Goal: Task Accomplishment & Management: Manage account settings

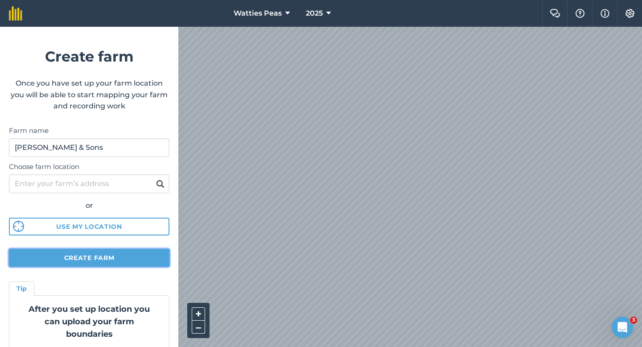
click at [132, 260] on button "Create farm" at bounding box center [89, 258] width 161 height 18
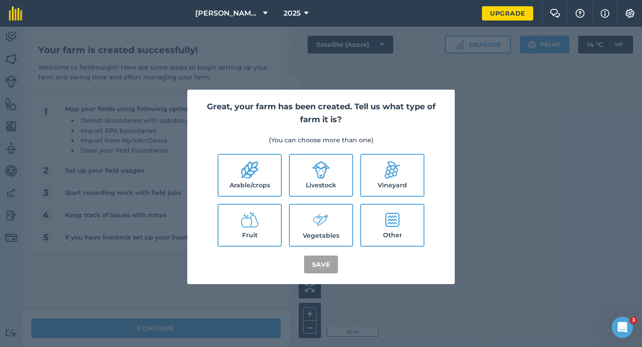
click at [250, 165] on icon at bounding box center [250, 170] width 18 height 18
checkbox input "true"
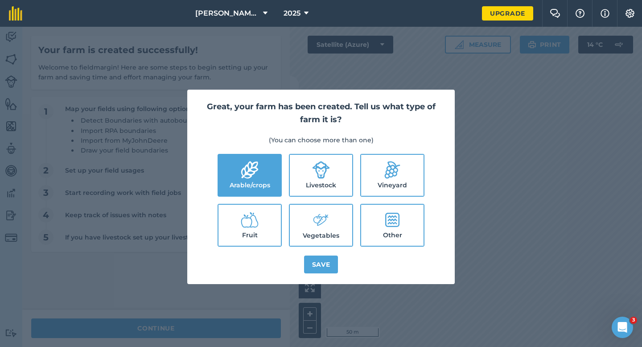
drag, startPoint x: 321, startPoint y: 165, endPoint x: 321, endPoint y: 181, distance: 15.6
click at [321, 165] on icon at bounding box center [321, 170] width 18 height 18
checkbox input "true"
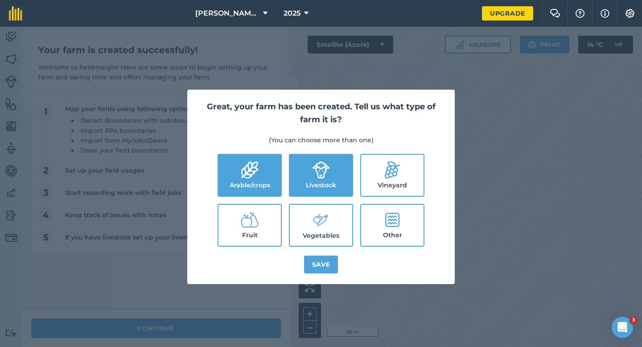
click at [326, 201] on ul "Arable/crops Livestock Vineyard Fruit Vegetables Other" at bounding box center [321, 200] width 246 height 93
click at [326, 215] on icon at bounding box center [323, 221] width 12 height 12
checkbox input "true"
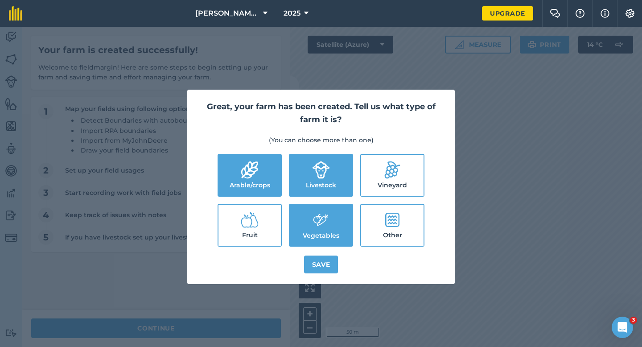
click at [326, 252] on div "Great, your farm has been created. Tell us what type of farm it is? (You can ch…" at bounding box center [321, 187] width 268 height 194
click at [326, 260] on button "Save" at bounding box center [321, 265] width 34 height 18
click at [186, 327] on div "Great, your farm has been created. Tell us what type of farm it is? (You can ch…" at bounding box center [321, 187] width 642 height 320
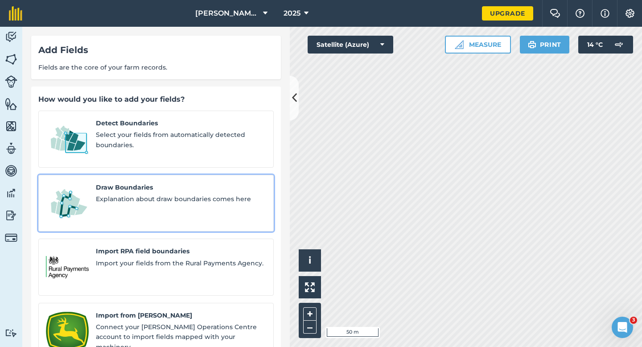
click at [95, 180] on link "Draw Boundaries Explanation about draw boundaries comes here" at bounding box center [155, 203] width 235 height 57
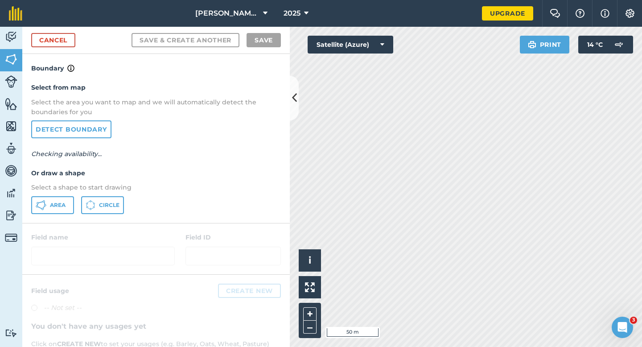
click at [77, 206] on div "Area Circle" at bounding box center [156, 205] width 250 height 18
click at [68, 206] on button "Area" at bounding box center [52, 205] width 43 height 18
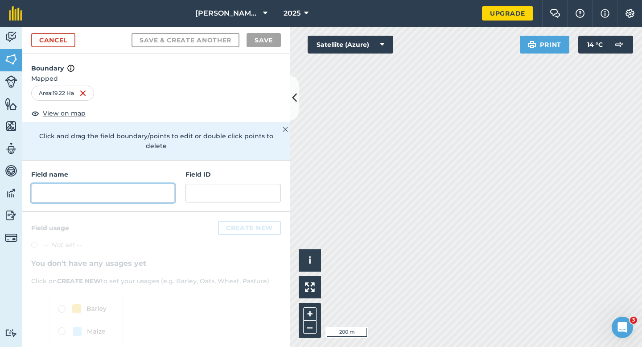
click at [159, 184] on input "text" at bounding box center [103, 193] width 144 height 19
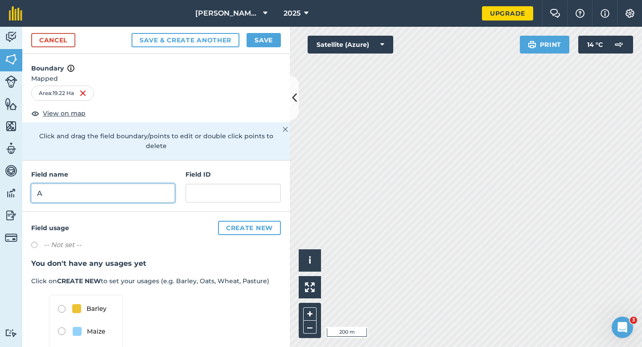
type input "A"
click at [271, 45] on button "Save" at bounding box center [264, 40] width 34 height 14
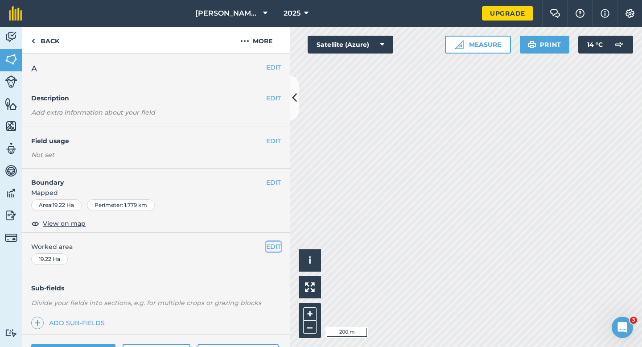
click at [276, 245] on button "EDIT" at bounding box center [273, 247] width 15 height 10
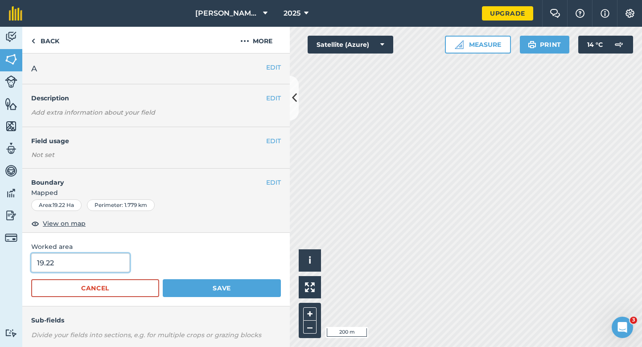
click at [76, 268] on input "19.22" at bounding box center [80, 262] width 99 height 19
type input "19"
click at [163, 279] on button "Save" at bounding box center [222, 288] width 118 height 18
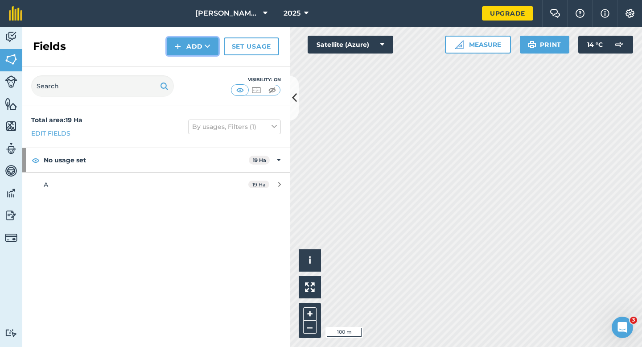
click at [198, 41] on button "Add" at bounding box center [193, 46] width 52 height 18
click at [198, 57] on link "Draw" at bounding box center [192, 67] width 49 height 20
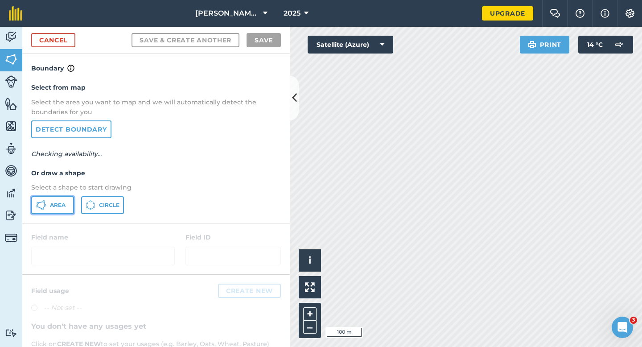
click at [53, 206] on span "Area" at bounding box center [58, 205] width 16 height 7
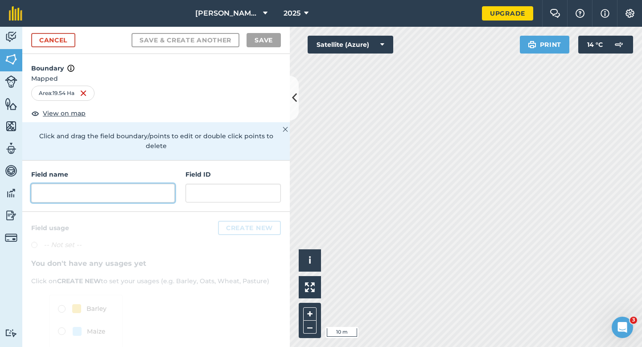
click at [133, 185] on input "text" at bounding box center [103, 193] width 144 height 19
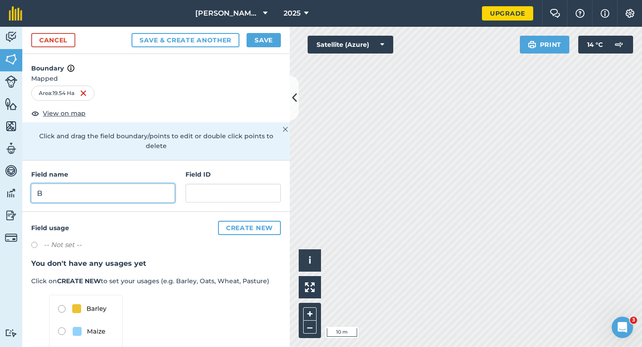
type input "B"
click at [256, 42] on button "Save" at bounding box center [264, 40] width 34 height 14
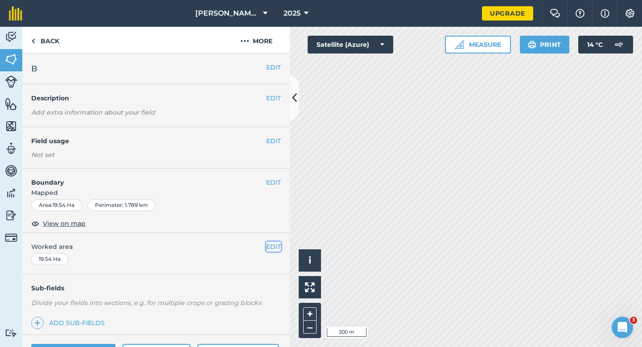
click at [270, 251] on button "EDIT" at bounding box center [273, 247] width 15 height 10
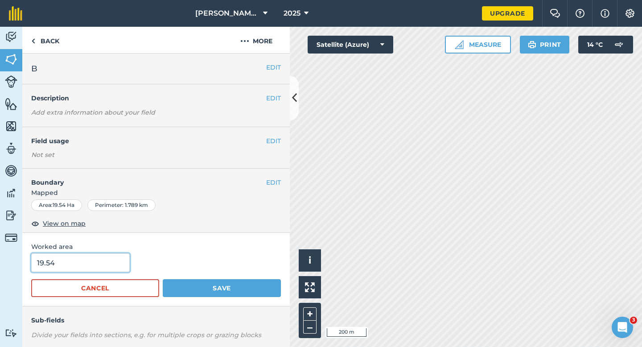
click at [118, 256] on input "19.54" at bounding box center [80, 262] width 99 height 19
click at [116, 259] on input "19.54" at bounding box center [80, 262] width 99 height 19
type input "19"
click at [163, 279] on button "Save" at bounding box center [222, 288] width 118 height 18
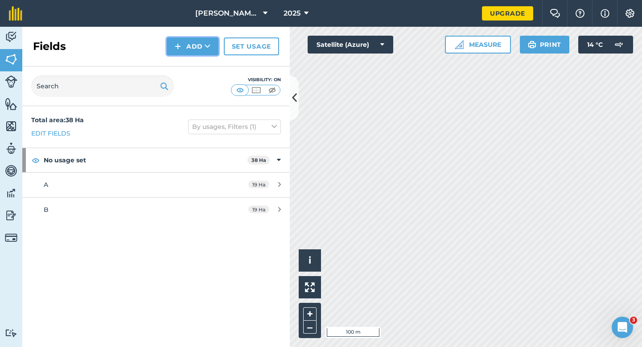
click at [206, 41] on button "Add" at bounding box center [193, 46] width 52 height 18
click at [206, 62] on link "Draw" at bounding box center [192, 67] width 49 height 20
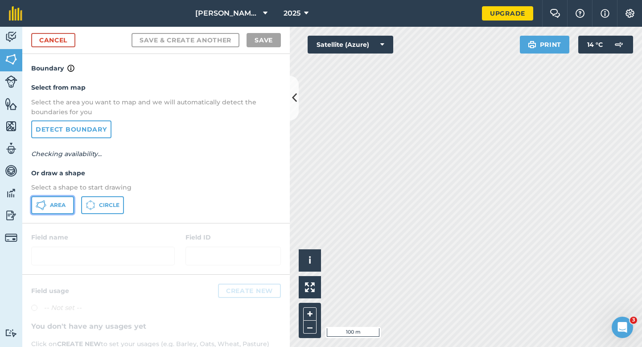
click at [59, 202] on span "Area" at bounding box center [58, 205] width 16 height 7
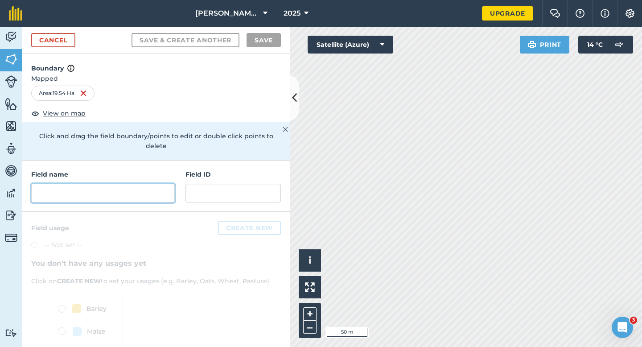
click at [134, 184] on input "text" at bounding box center [103, 193] width 144 height 19
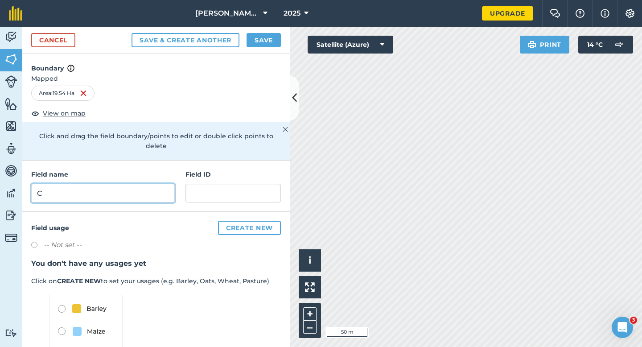
type input "C"
click at [264, 44] on button "Save" at bounding box center [264, 40] width 34 height 14
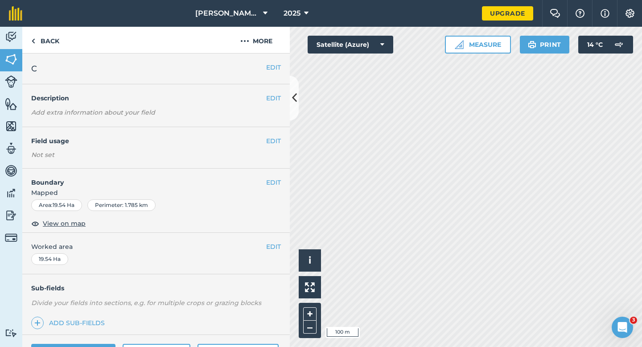
click at [273, 239] on div "EDIT Worked area 19.54 Ha" at bounding box center [156, 253] width 268 height 41
click at [279, 249] on button "EDIT" at bounding box center [273, 247] width 15 height 10
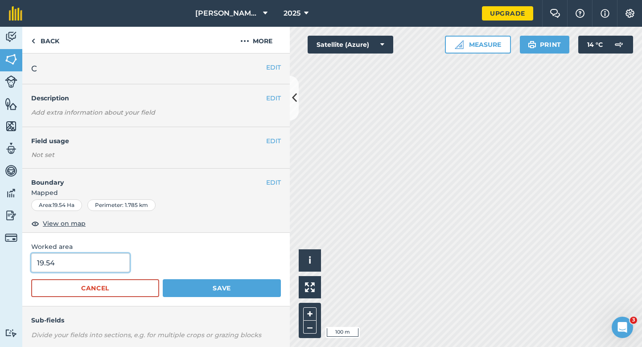
click at [89, 269] on input "19.54" at bounding box center [80, 262] width 99 height 19
type input "19"
click at [163, 279] on button "Save" at bounding box center [222, 288] width 118 height 18
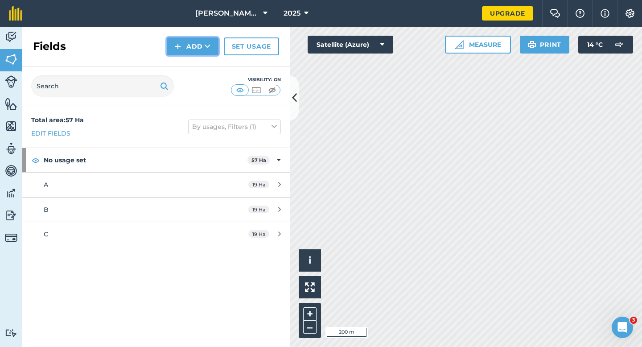
click at [195, 52] on button "Add" at bounding box center [193, 46] width 52 height 18
click at [195, 61] on link "Draw" at bounding box center [192, 67] width 49 height 20
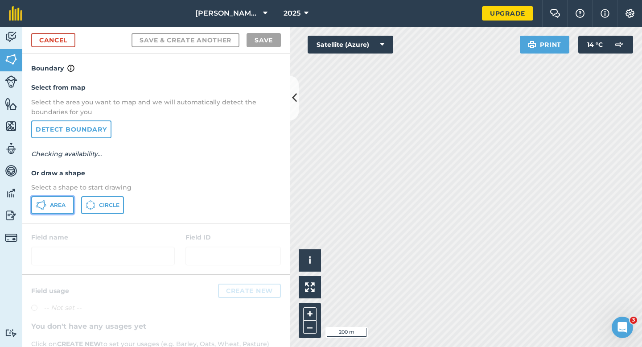
click at [65, 206] on span "Area" at bounding box center [58, 205] width 16 height 7
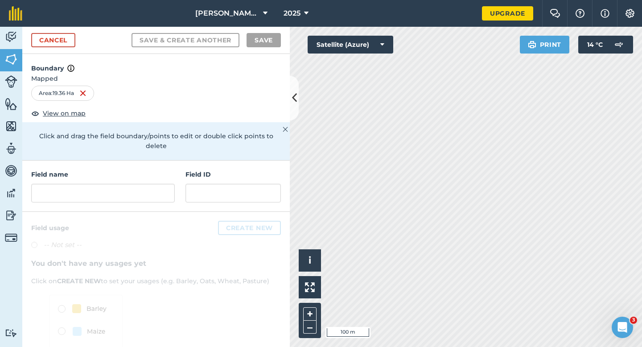
click at [107, 201] on div "Field name Field ID" at bounding box center [156, 186] width 268 height 51
click at [107, 186] on input "text" at bounding box center [103, 193] width 144 height 19
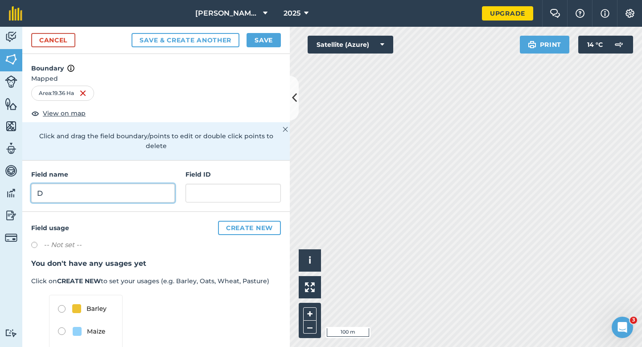
type input "D"
click at [262, 36] on button "Save" at bounding box center [264, 40] width 34 height 14
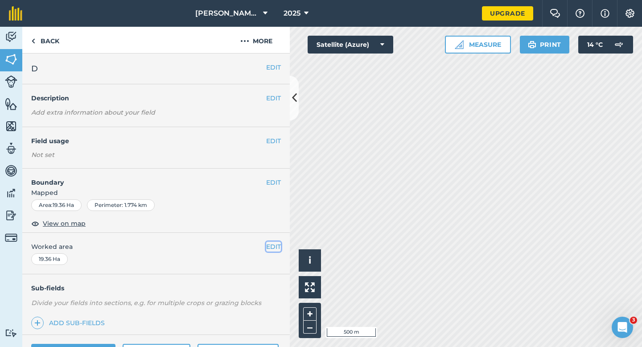
click at [273, 248] on button "EDIT" at bounding box center [273, 247] width 15 height 10
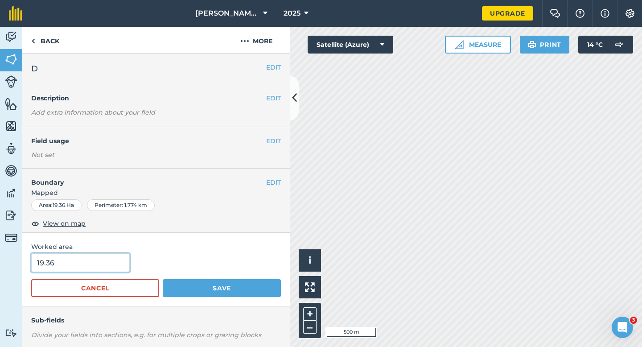
click at [102, 261] on input "19.36" at bounding box center [80, 262] width 99 height 19
type input "19"
click at [163, 279] on button "Save" at bounding box center [222, 288] width 118 height 18
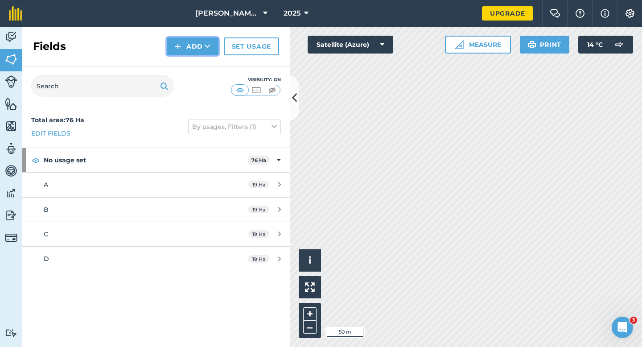
click at [198, 46] on button "Add" at bounding box center [193, 46] width 52 height 18
click at [198, 55] on button "Add Draw Import" at bounding box center [193, 46] width 52 height 18
click at [191, 48] on button "Add" at bounding box center [193, 46] width 52 height 18
click at [191, 66] on link "Draw" at bounding box center [192, 67] width 49 height 20
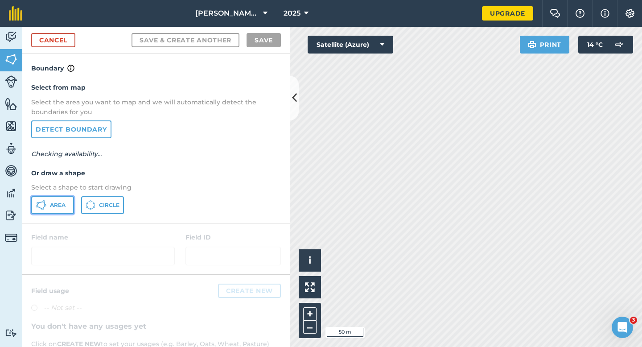
click at [58, 198] on button "Area" at bounding box center [52, 205] width 43 height 18
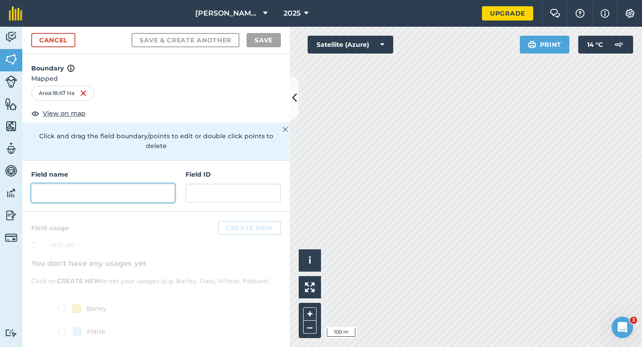
click at [146, 189] on input "text" at bounding box center [103, 193] width 144 height 19
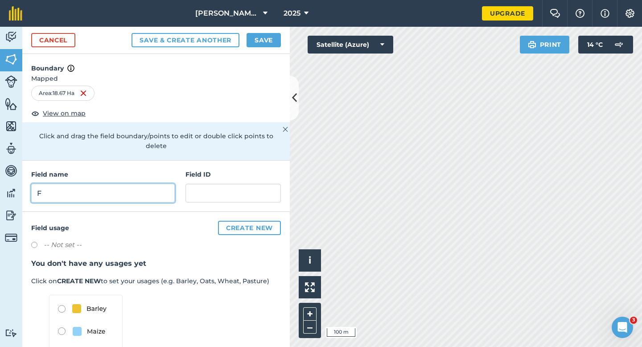
type input "F"
click at [262, 35] on button "Save" at bounding box center [264, 40] width 34 height 14
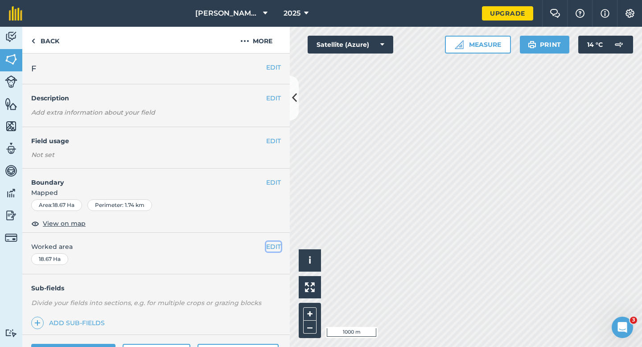
click at [277, 248] on button "EDIT" at bounding box center [273, 247] width 15 height 10
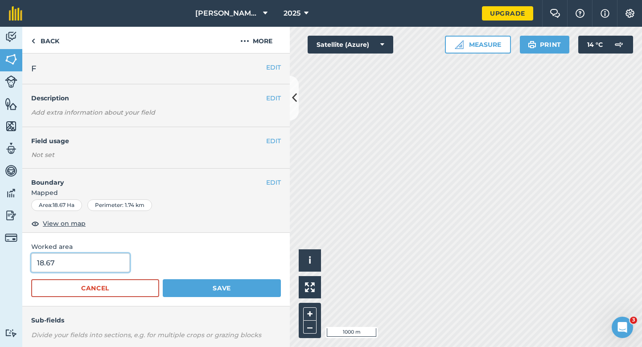
click at [66, 268] on input "18.67" at bounding box center [80, 262] width 99 height 19
type input "19"
click at [163, 279] on button "Save" at bounding box center [222, 288] width 118 height 18
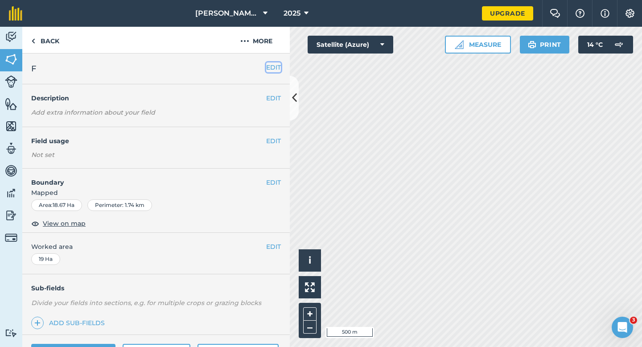
click at [266, 65] on button "EDIT" at bounding box center [273, 67] width 15 height 10
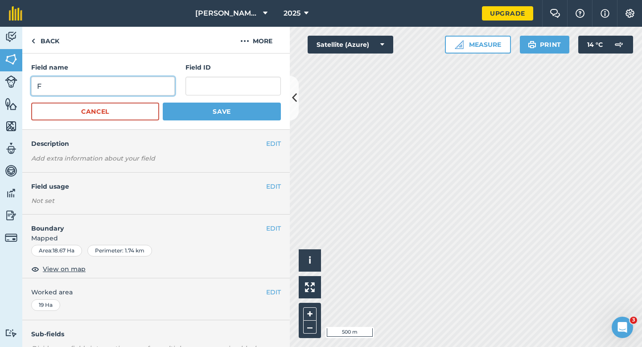
click at [98, 82] on input "F" at bounding box center [103, 86] width 144 height 19
type input "E"
click at [163, 103] on button "Save" at bounding box center [222, 112] width 118 height 18
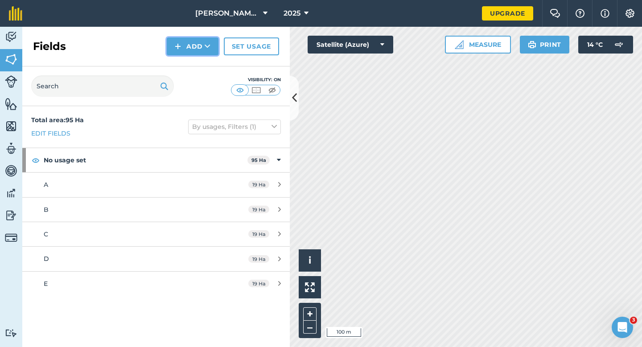
click at [187, 38] on button "Add" at bounding box center [193, 46] width 52 height 18
click at [190, 65] on link "Draw" at bounding box center [192, 67] width 49 height 20
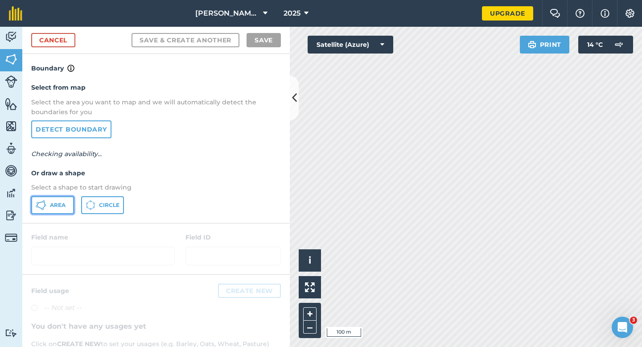
click at [67, 206] on button "Area" at bounding box center [52, 205] width 43 height 18
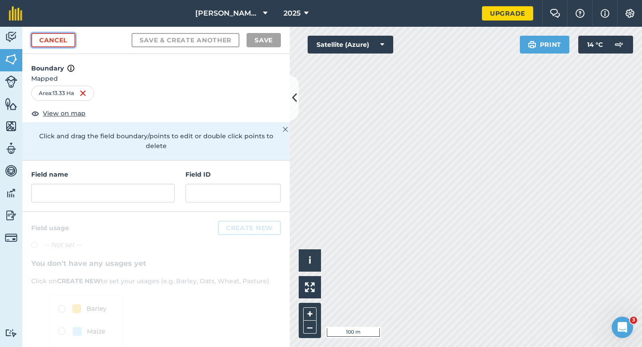
click at [66, 44] on link "Cancel" at bounding box center [53, 40] width 44 height 14
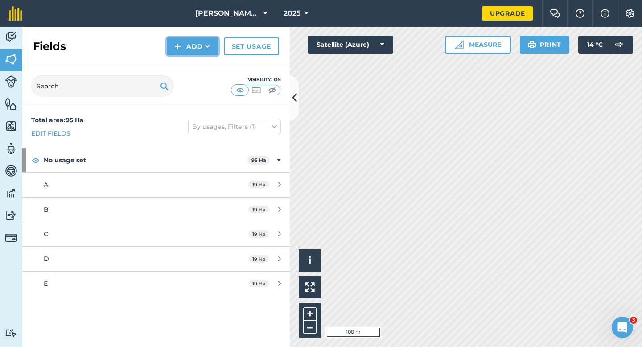
click at [183, 50] on button "Add" at bounding box center [193, 46] width 52 height 18
click at [183, 64] on link "Draw" at bounding box center [192, 67] width 49 height 20
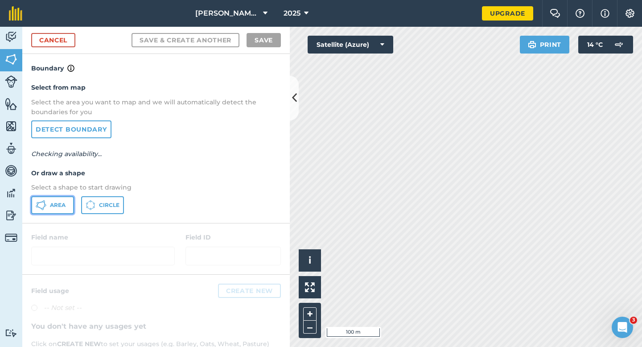
click at [68, 198] on button "Area" at bounding box center [52, 205] width 43 height 18
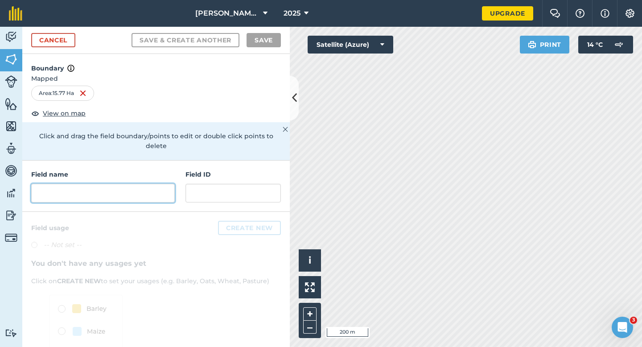
click at [132, 184] on input "text" at bounding box center [103, 193] width 144 height 19
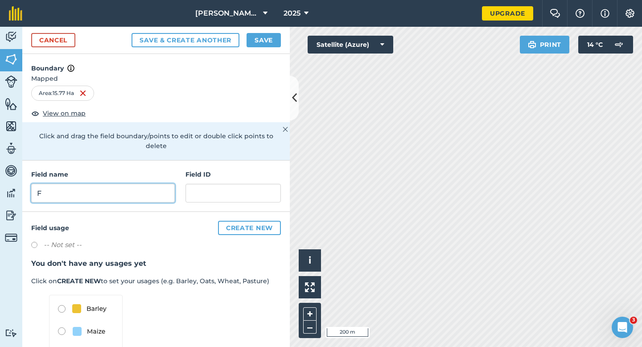
type input "F"
click at [264, 40] on button "Save" at bounding box center [264, 40] width 34 height 14
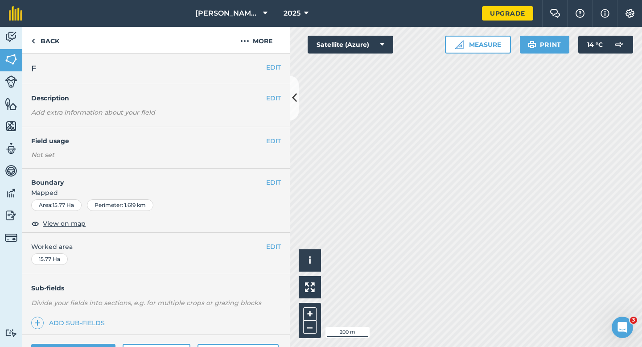
click at [264, 250] on span "Worked area" at bounding box center [156, 247] width 250 height 10
click at [267, 248] on button "EDIT" at bounding box center [273, 247] width 15 height 10
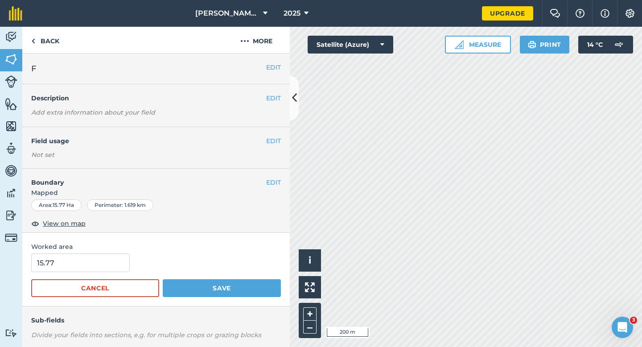
click at [102, 252] on div "Worked area 15.77 Cancel Save" at bounding box center [156, 270] width 268 height 74
click at [102, 255] on input "15.77" at bounding box center [80, 262] width 99 height 19
type input "16"
click at [163, 279] on button "Save" at bounding box center [222, 288] width 118 height 18
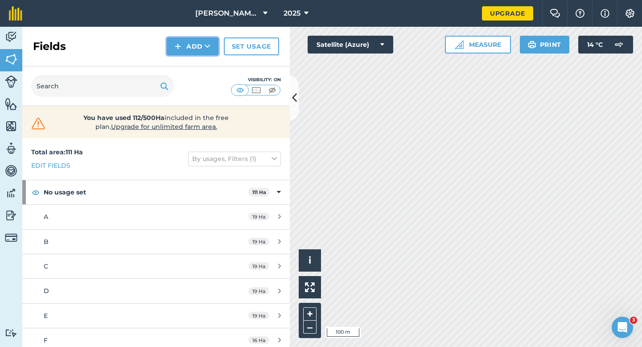
click at [188, 41] on button "Add" at bounding box center [193, 46] width 52 height 18
click at [189, 58] on link "Draw" at bounding box center [192, 67] width 49 height 20
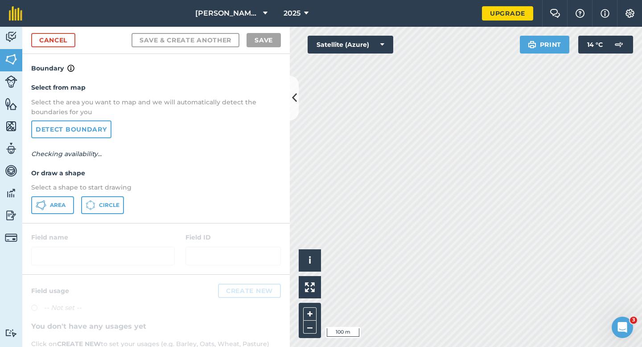
click at [60, 194] on div "Select from map Select the area you want to map and we will automatically detec…" at bounding box center [156, 148] width 268 height 149
click at [60, 197] on button "Area" at bounding box center [52, 205] width 43 height 18
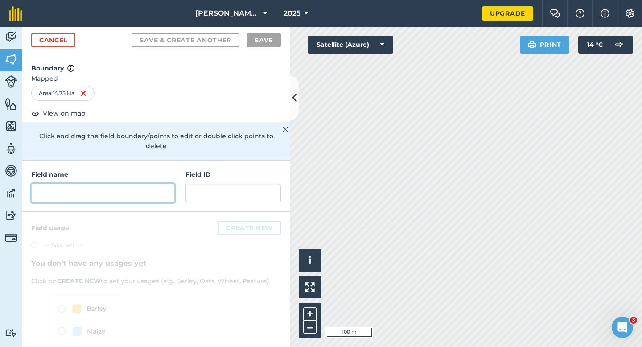
click at [169, 186] on input "text" at bounding box center [103, 193] width 144 height 19
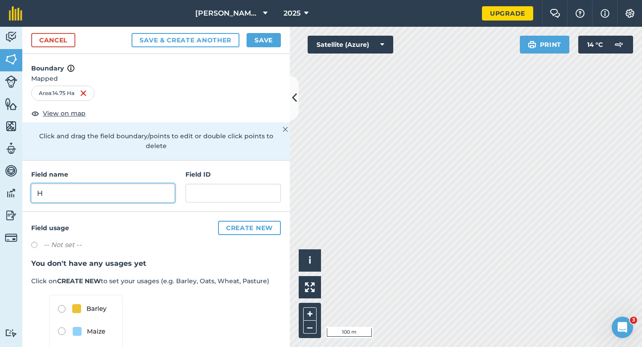
type input "H"
click at [271, 41] on button "Save" at bounding box center [264, 40] width 34 height 14
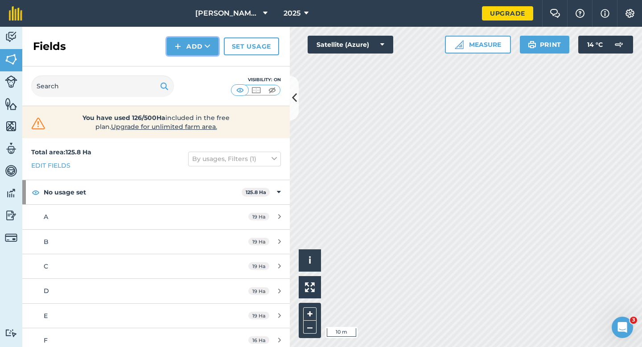
click at [175, 45] on button "Add" at bounding box center [193, 46] width 52 height 18
click at [178, 63] on link "Draw" at bounding box center [192, 67] width 49 height 20
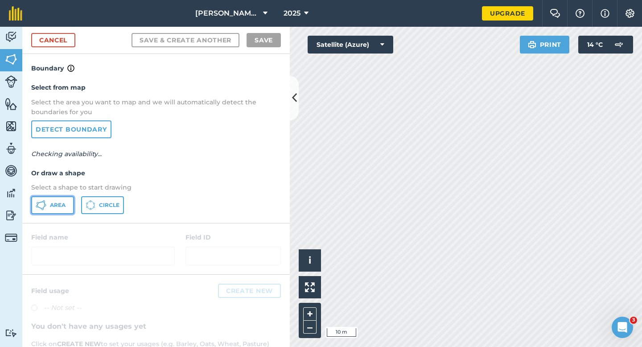
click at [57, 203] on span "Area" at bounding box center [58, 205] width 16 height 7
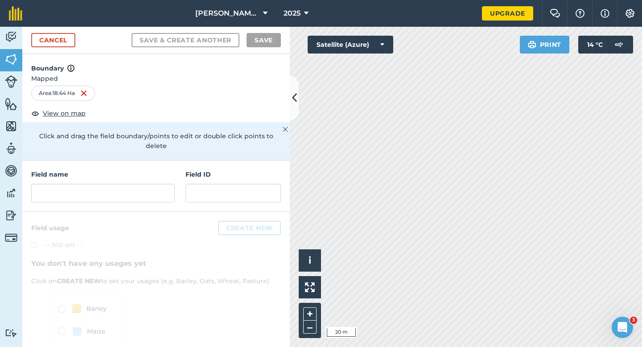
click at [269, 210] on div "Activity Fields Livestock Features Maps Team Vehicles Data Reporting Billing Tu…" at bounding box center [321, 187] width 642 height 320
click at [152, 184] on input "text" at bounding box center [103, 193] width 144 height 19
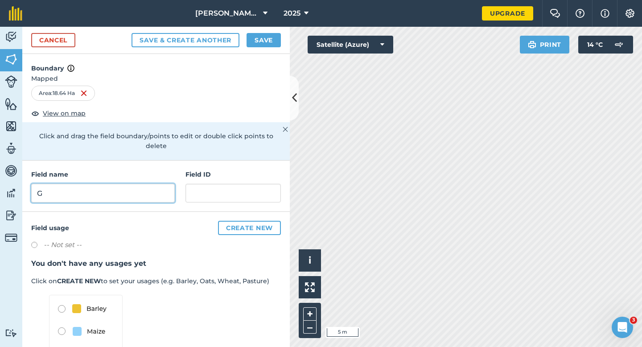
type input "G"
click at [257, 36] on button "Save" at bounding box center [264, 40] width 34 height 14
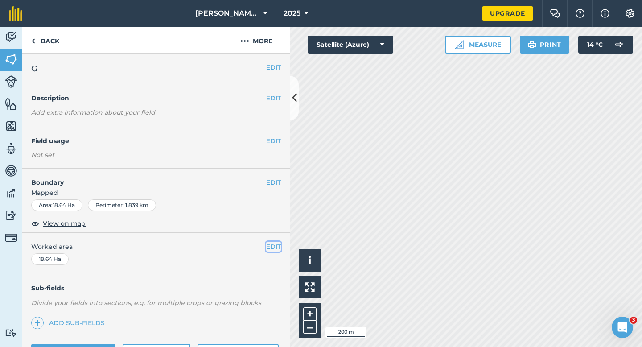
click at [275, 248] on button "EDIT" at bounding box center [273, 247] width 15 height 10
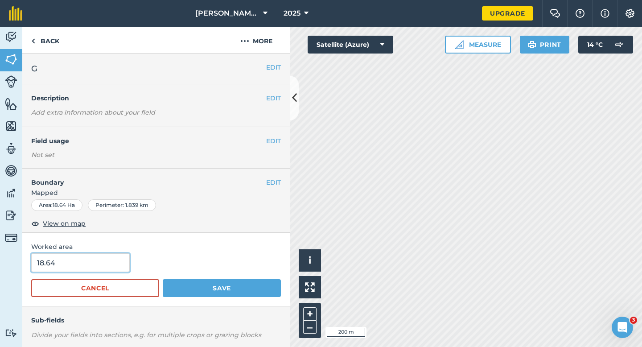
click at [95, 260] on input "18.64" at bounding box center [80, 262] width 99 height 19
type input "19"
click at [163, 279] on button "Save" at bounding box center [222, 288] width 118 height 18
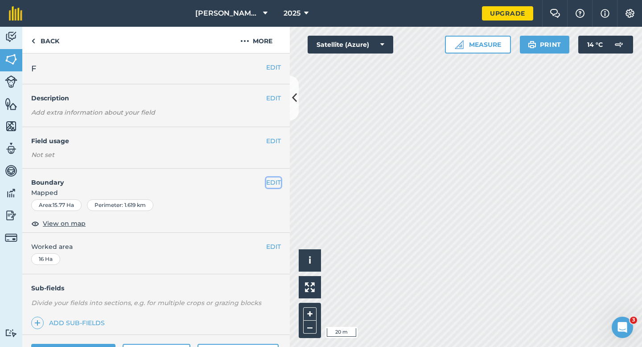
click at [278, 185] on button "EDIT" at bounding box center [273, 182] width 15 height 10
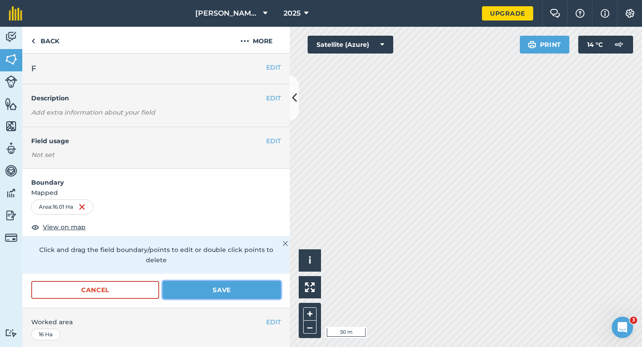
click at [260, 281] on button "Save" at bounding box center [222, 290] width 118 height 18
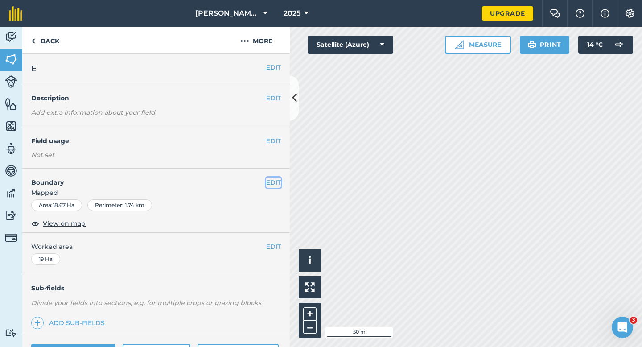
click at [272, 177] on button "EDIT" at bounding box center [273, 182] width 15 height 10
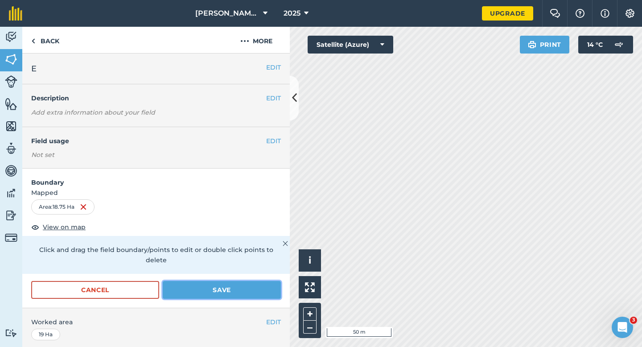
click at [268, 284] on button "Save" at bounding box center [222, 290] width 118 height 18
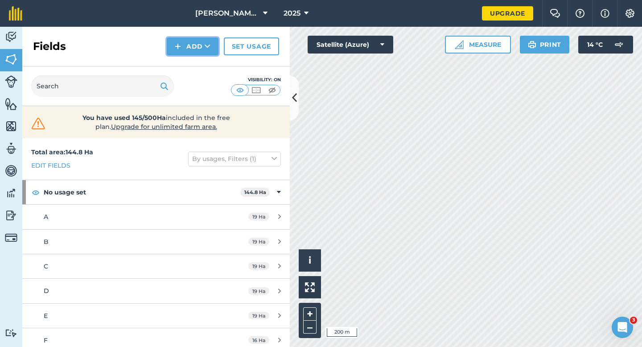
click at [185, 51] on button "Add" at bounding box center [193, 46] width 52 height 18
click at [187, 68] on link "Draw" at bounding box center [192, 67] width 49 height 20
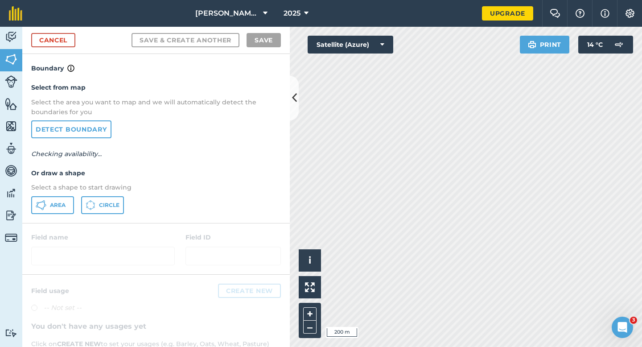
click at [49, 214] on div "Select from map Select the area you want to map and we will automatically detec…" at bounding box center [156, 148] width 268 height 149
click at [48, 209] on button "Area" at bounding box center [52, 205] width 43 height 18
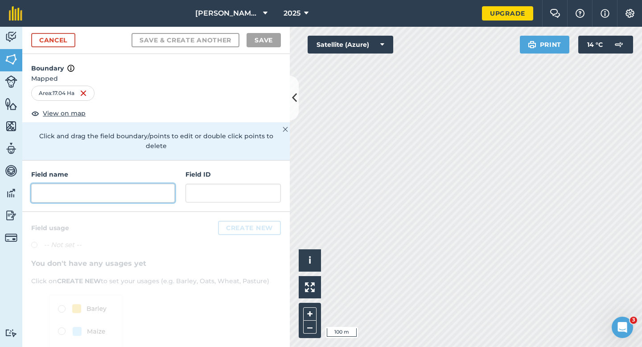
click at [165, 190] on input "text" at bounding box center [103, 193] width 144 height 19
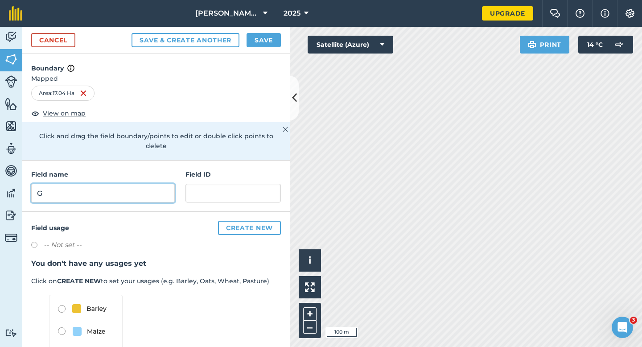
type input "G"
click at [274, 31] on div "Cancel Save & Create Another Save" at bounding box center [156, 40] width 268 height 27
click at [133, 185] on input "text" at bounding box center [103, 193] width 144 height 19
type input "H"
click at [272, 39] on button "Save" at bounding box center [264, 40] width 34 height 14
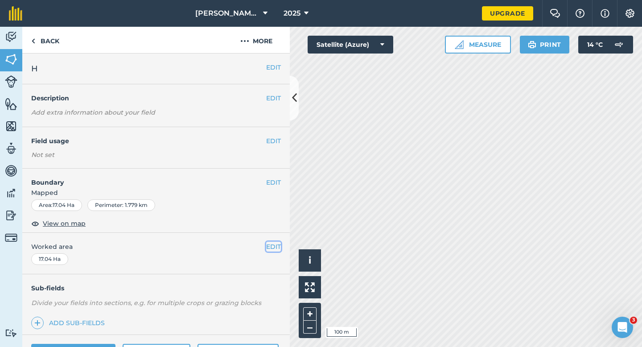
click at [272, 250] on button "EDIT" at bounding box center [273, 247] width 15 height 10
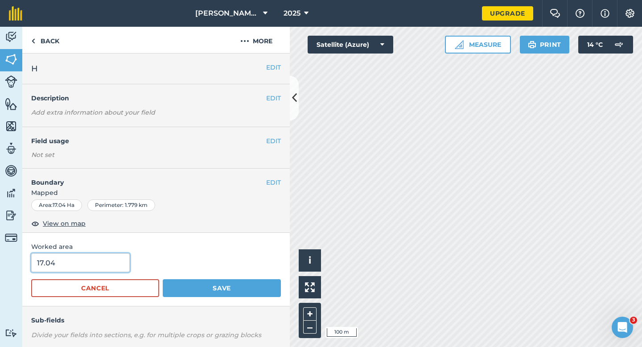
click at [105, 270] on input "17.04" at bounding box center [80, 262] width 99 height 19
type input "17"
click at [163, 279] on button "Save" at bounding box center [222, 288] width 118 height 18
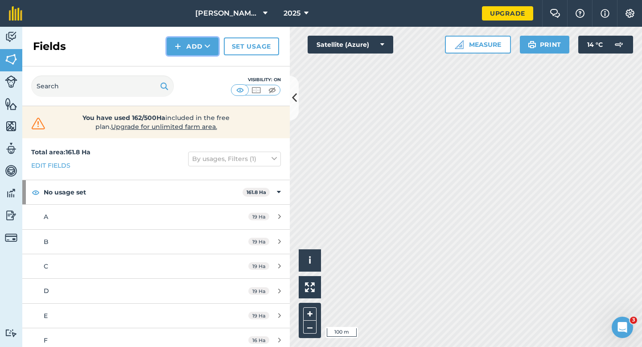
click at [185, 51] on button "Add" at bounding box center [193, 46] width 52 height 18
click at [185, 66] on link "Draw" at bounding box center [192, 67] width 49 height 20
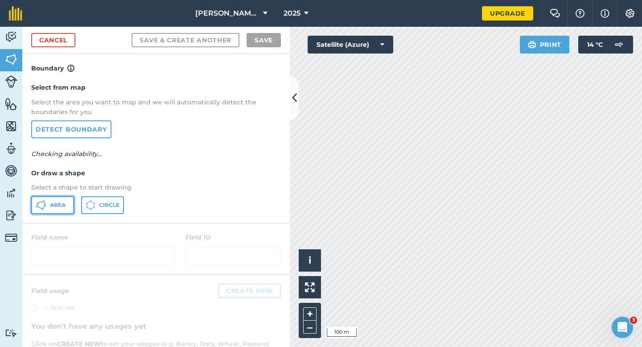
click at [63, 201] on button "Area" at bounding box center [52, 205] width 43 height 18
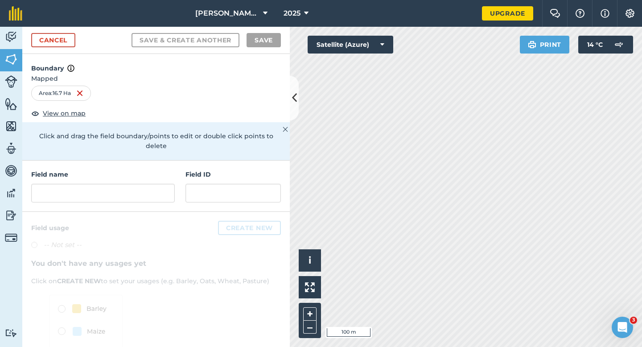
click at [164, 199] on div "Field name Field ID" at bounding box center [156, 186] width 268 height 51
click at [164, 191] on input "text" at bounding box center [103, 193] width 144 height 19
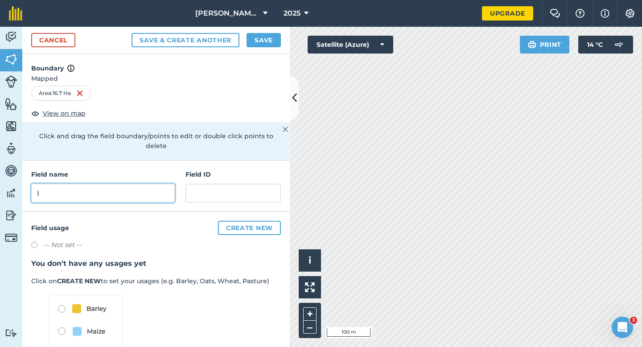
type input "I"
click at [254, 45] on button "Save" at bounding box center [264, 40] width 34 height 14
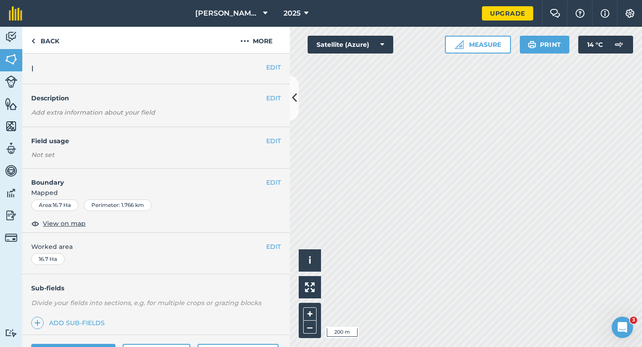
click at [264, 251] on span "Worked area" at bounding box center [156, 247] width 250 height 10
click at [267, 249] on button "EDIT" at bounding box center [273, 247] width 15 height 10
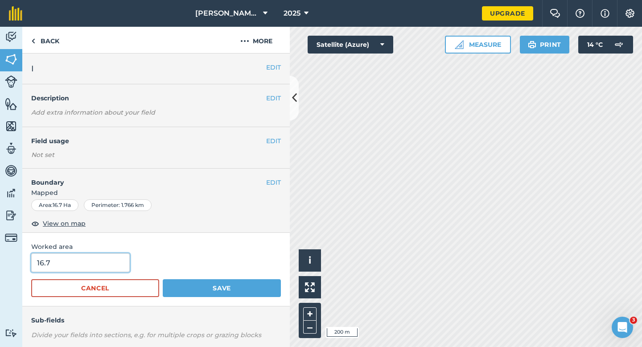
click at [92, 257] on input "16.7" at bounding box center [80, 262] width 99 height 19
type input "17"
click at [163, 279] on button "Save" at bounding box center [222, 288] width 118 height 18
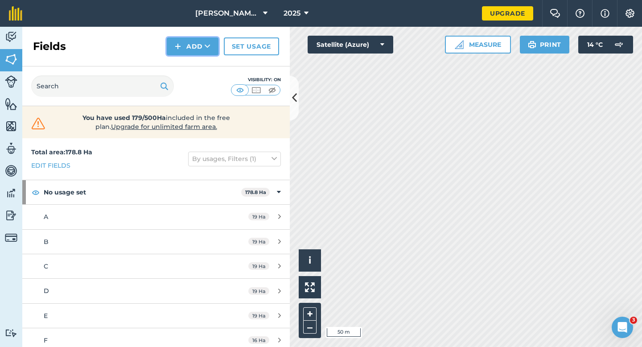
click at [184, 45] on button "Add" at bounding box center [193, 46] width 52 height 18
click at [186, 63] on link "Draw" at bounding box center [192, 67] width 49 height 20
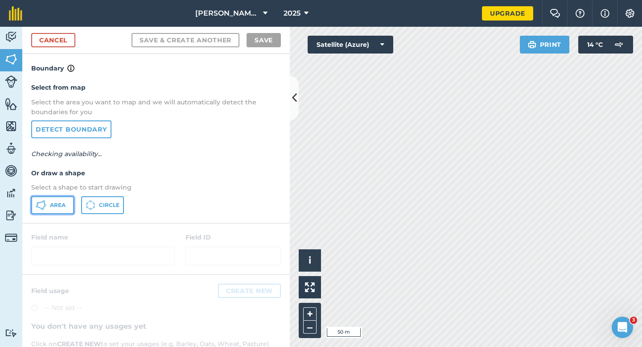
click at [60, 209] on button "Area" at bounding box center [52, 205] width 43 height 18
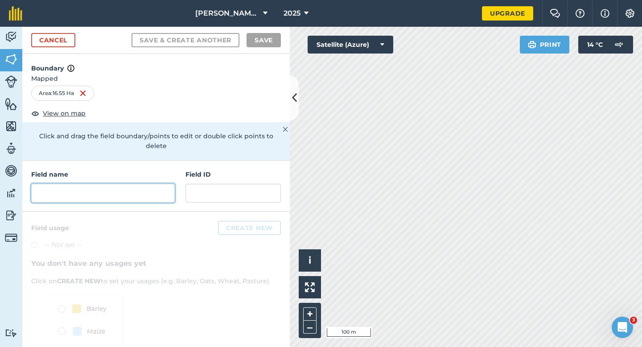
click at [162, 192] on input "text" at bounding box center [103, 193] width 144 height 19
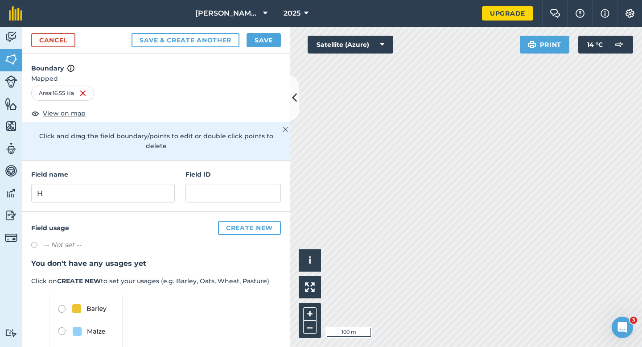
click at [174, 169] on h4 "Field name" at bounding box center [103, 174] width 144 height 10
click at [162, 184] on input "H" at bounding box center [103, 193] width 144 height 19
type input "J"
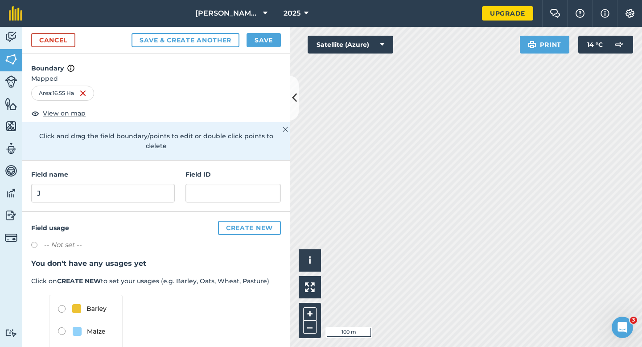
click at [258, 49] on div "Cancel Save & Create Another Save" at bounding box center [156, 40] width 268 height 27
click at [257, 38] on button "Save" at bounding box center [264, 40] width 34 height 14
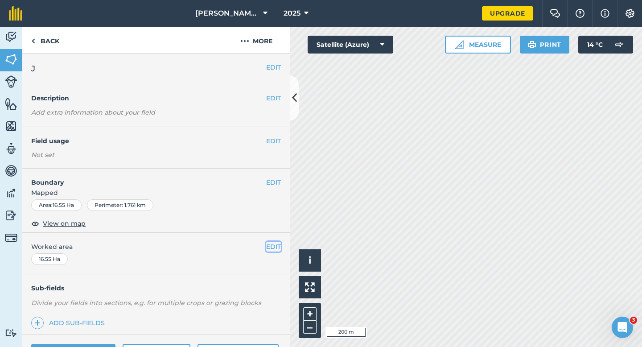
click at [276, 245] on button "EDIT" at bounding box center [273, 247] width 15 height 10
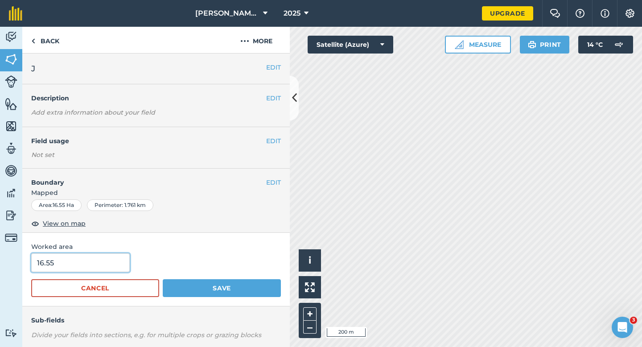
click at [68, 272] on input "16.55" at bounding box center [80, 262] width 99 height 19
type input "17"
click at [163, 279] on button "Save" at bounding box center [222, 288] width 118 height 18
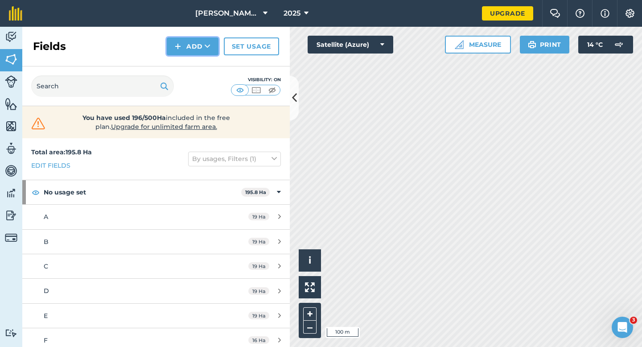
click at [186, 46] on button "Add" at bounding box center [193, 46] width 52 height 18
click at [186, 57] on link "Draw" at bounding box center [192, 67] width 49 height 20
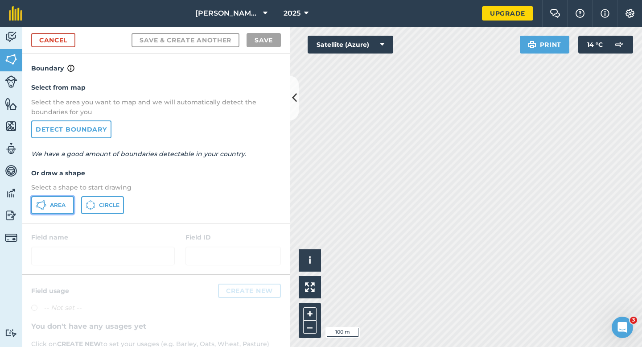
click at [53, 202] on span "Area" at bounding box center [58, 205] width 16 height 7
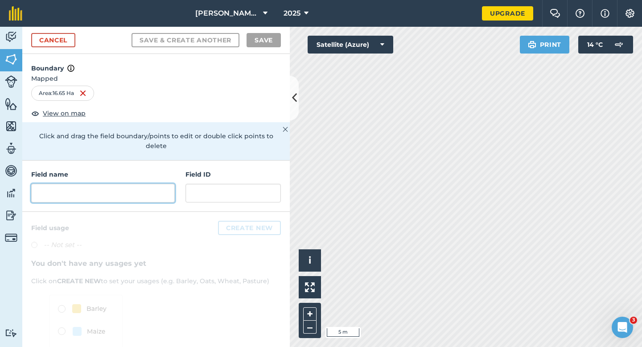
click at [128, 189] on input "text" at bounding box center [103, 193] width 144 height 19
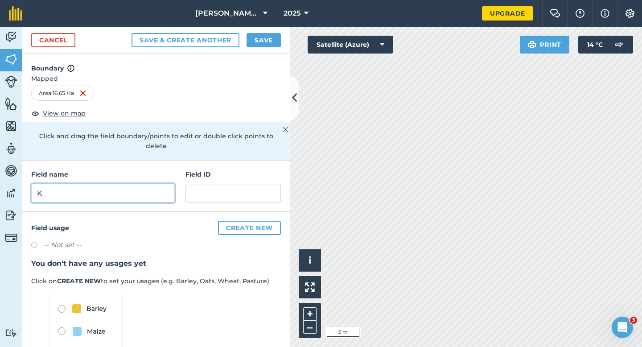
type input "K"
click at [268, 30] on div "Cancel Save & Create Another Save" at bounding box center [156, 40] width 268 height 27
click at [267, 39] on button "Save" at bounding box center [264, 40] width 34 height 14
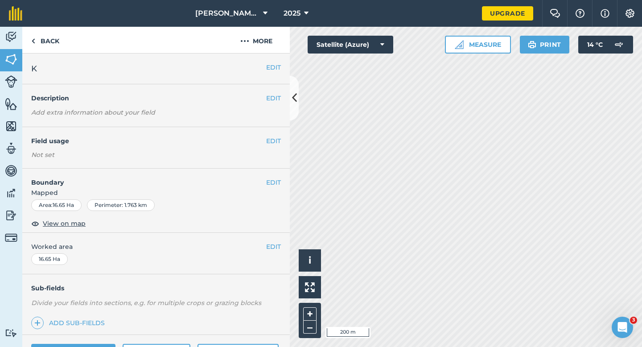
click at [278, 252] on div "EDIT Worked area 16.65 Ha" at bounding box center [156, 253] width 268 height 41
click at [268, 248] on button "EDIT" at bounding box center [273, 247] width 15 height 10
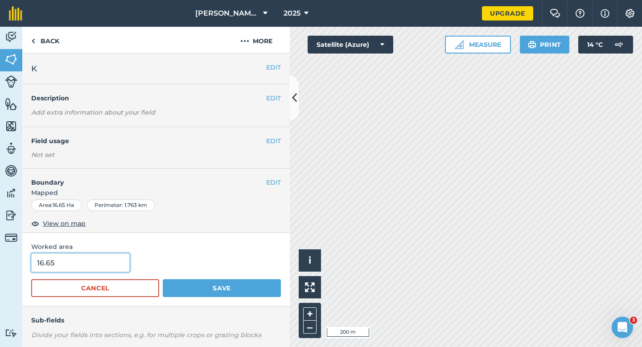
click at [117, 266] on input "16.65" at bounding box center [80, 262] width 99 height 19
type input "17"
click at [163, 279] on button "Save" at bounding box center [222, 288] width 118 height 18
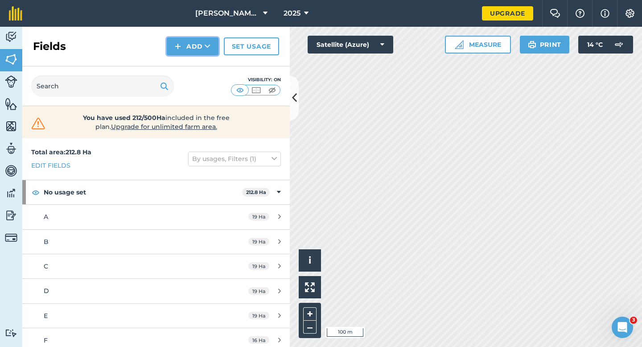
click at [178, 39] on button "Add" at bounding box center [193, 46] width 52 height 18
click at [189, 62] on link "Draw" at bounding box center [192, 67] width 49 height 20
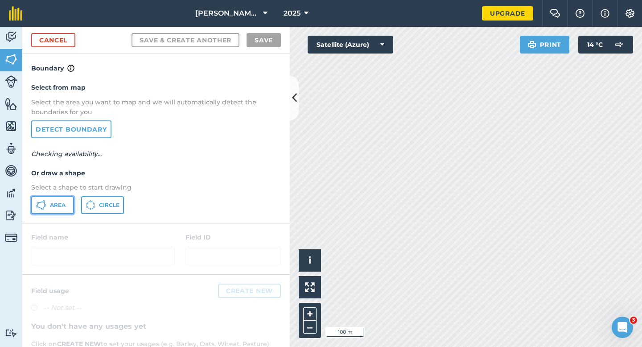
click at [68, 196] on button "Area" at bounding box center [52, 205] width 43 height 18
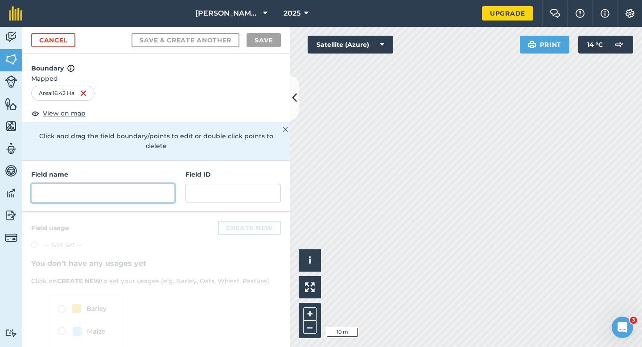
click at [152, 184] on input "text" at bounding box center [103, 193] width 144 height 19
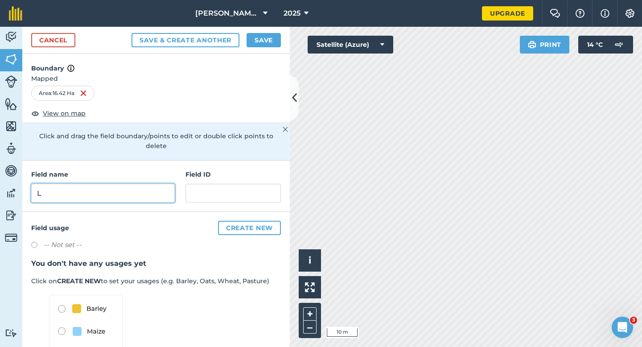
type input "L"
click at [268, 44] on button "Save" at bounding box center [264, 40] width 34 height 14
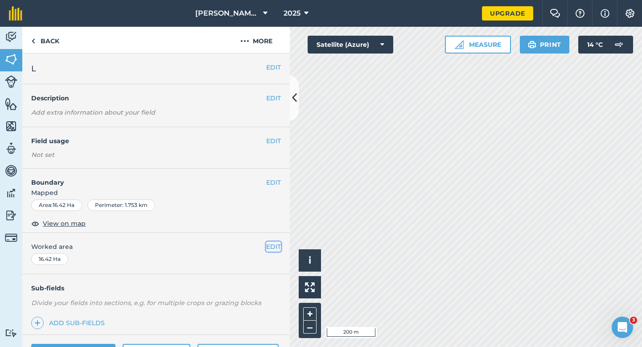
click at [272, 250] on button "EDIT" at bounding box center [273, 247] width 15 height 10
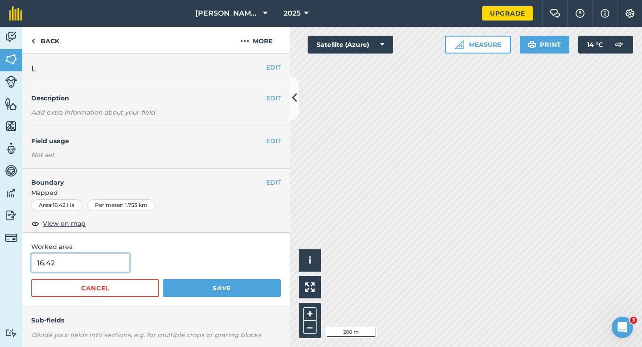
click at [72, 262] on input "16.42" at bounding box center [80, 262] width 99 height 19
type input "17"
click at [163, 279] on button "Save" at bounding box center [222, 288] width 118 height 18
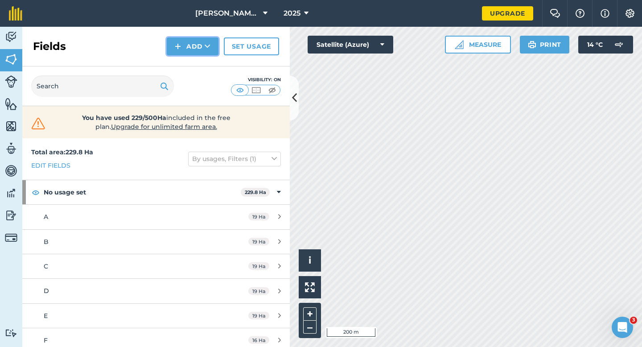
click at [203, 40] on button "Add" at bounding box center [193, 46] width 52 height 18
click at [203, 60] on link "Draw" at bounding box center [192, 67] width 49 height 20
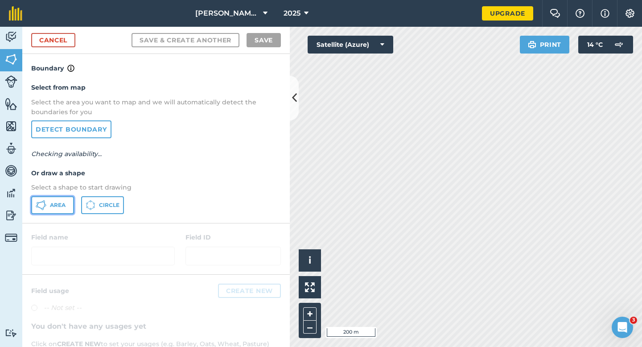
click at [63, 209] on button "Area" at bounding box center [52, 205] width 43 height 18
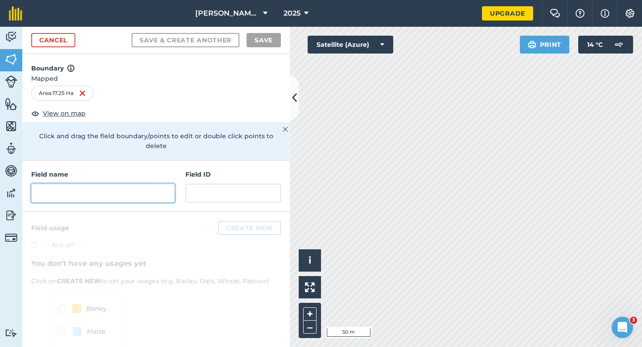
click at [131, 188] on input "text" at bounding box center [103, 193] width 144 height 19
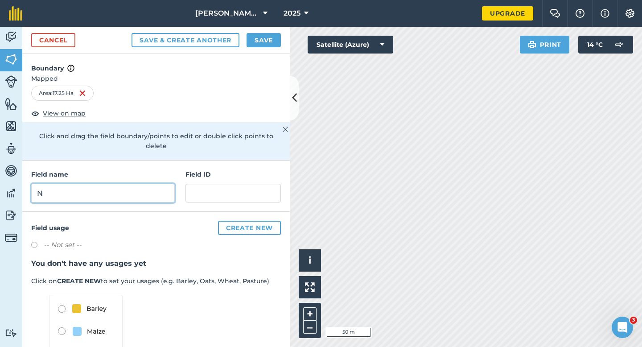
type input "N"
click at [261, 37] on button "Save" at bounding box center [264, 40] width 34 height 14
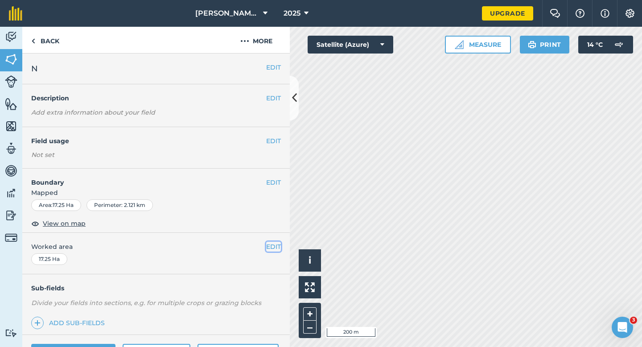
click at [273, 247] on button "EDIT" at bounding box center [273, 247] width 15 height 10
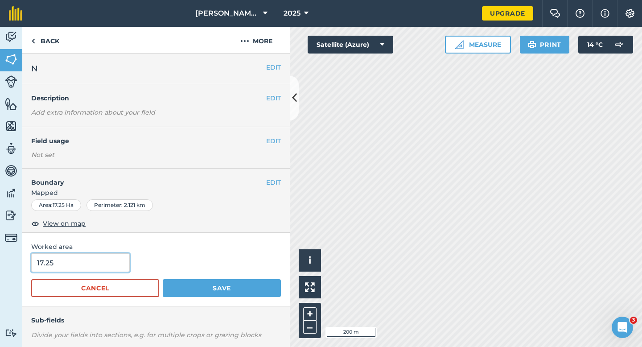
click at [80, 264] on input "17.25" at bounding box center [80, 262] width 99 height 19
type input "17.3"
click at [163, 279] on button "Save" at bounding box center [222, 288] width 118 height 18
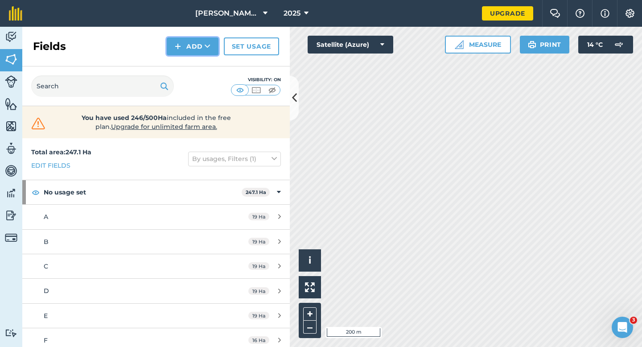
click at [193, 50] on button "Add" at bounding box center [193, 46] width 52 height 18
click at [193, 64] on link "Draw" at bounding box center [192, 67] width 49 height 20
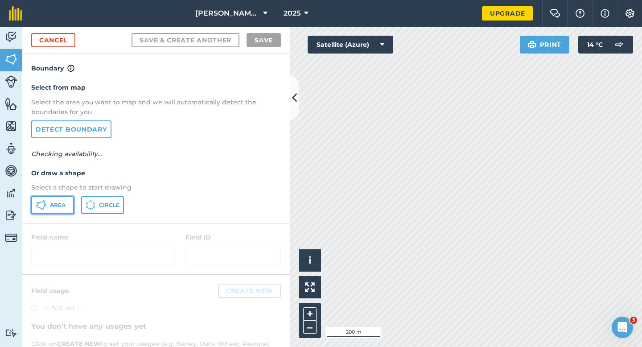
click at [63, 207] on span "Area" at bounding box center [58, 205] width 16 height 7
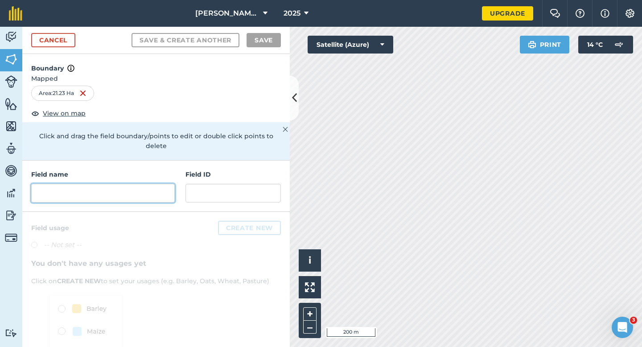
click at [144, 189] on input "text" at bounding box center [103, 193] width 144 height 19
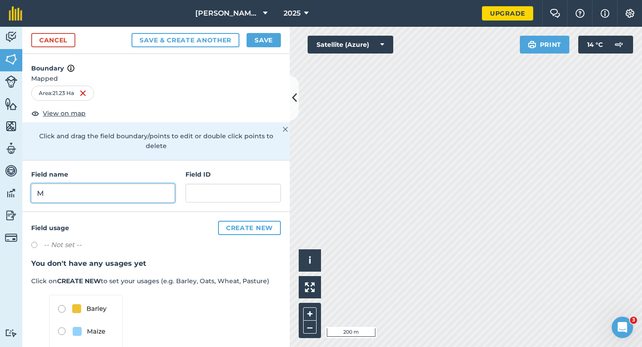
type input "M"
click at [264, 36] on button "Save" at bounding box center [264, 40] width 34 height 14
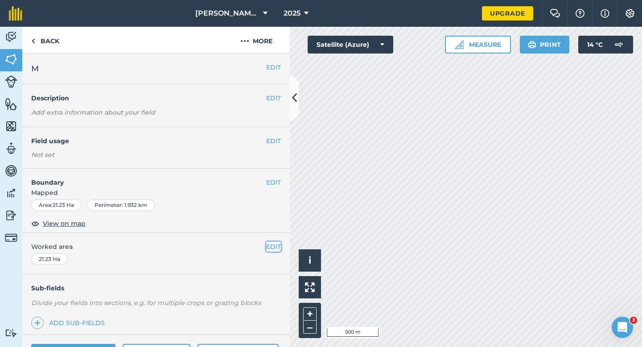
click at [274, 245] on button "EDIT" at bounding box center [273, 247] width 15 height 10
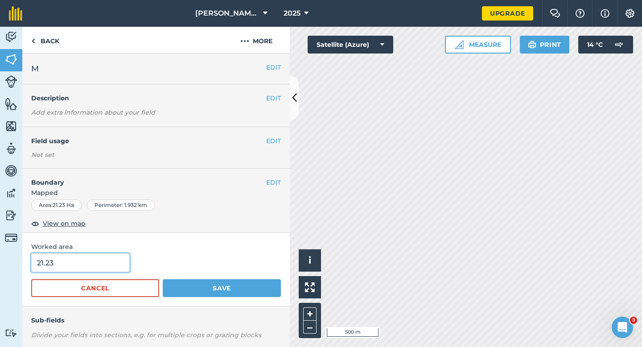
click at [79, 259] on input "21.23" at bounding box center [80, 262] width 99 height 19
type input "21"
click at [163, 279] on button "Save" at bounding box center [222, 288] width 118 height 18
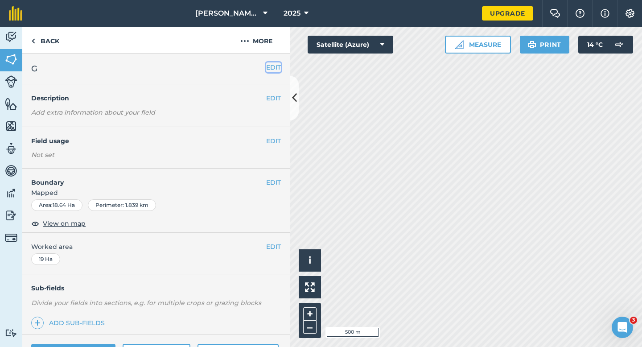
click at [274, 65] on button "EDIT" at bounding box center [273, 67] width 15 height 10
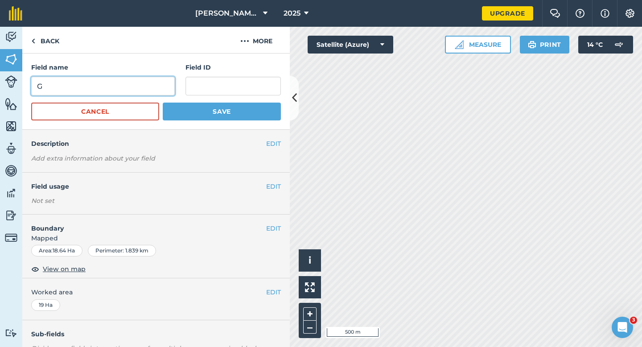
click at [163, 82] on input "G" at bounding box center [103, 86] width 144 height 19
type input "O"
click at [163, 103] on button "Save" at bounding box center [222, 112] width 118 height 18
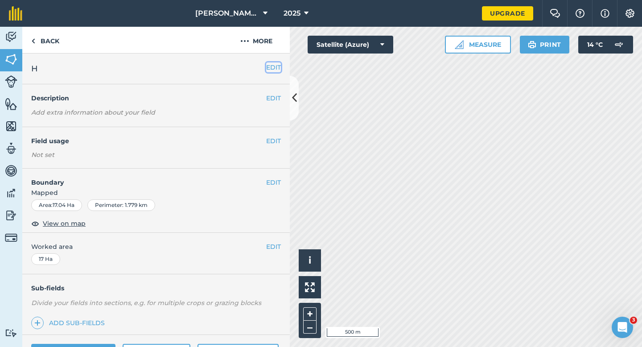
click at [274, 67] on button "EDIT" at bounding box center [273, 67] width 15 height 10
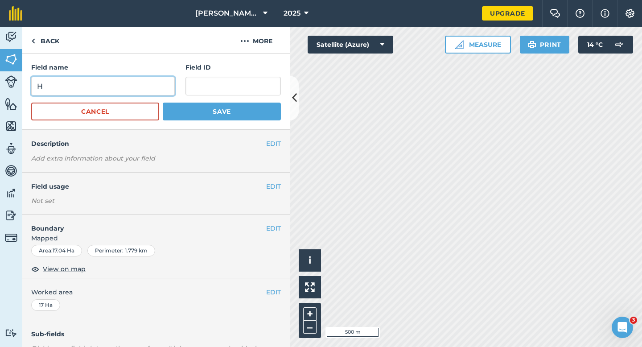
click at [158, 83] on input "H" at bounding box center [103, 86] width 144 height 19
type input "T"
click at [163, 103] on button "Save" at bounding box center [222, 112] width 118 height 18
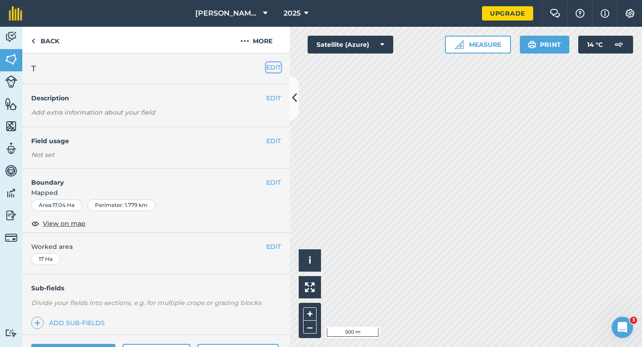
click at [275, 66] on button "EDIT" at bounding box center [273, 67] width 15 height 10
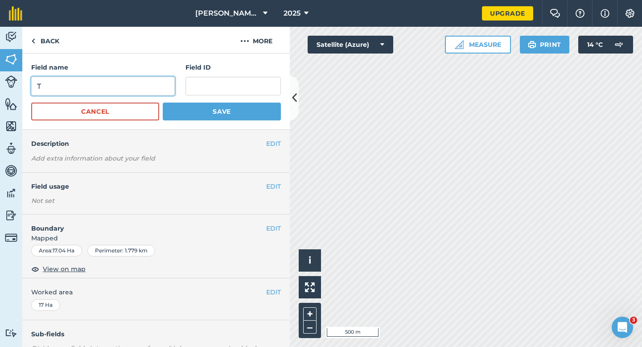
click at [128, 93] on input "T" at bounding box center [103, 86] width 144 height 19
type input "G"
click at [163, 103] on button "Save" at bounding box center [222, 112] width 118 height 18
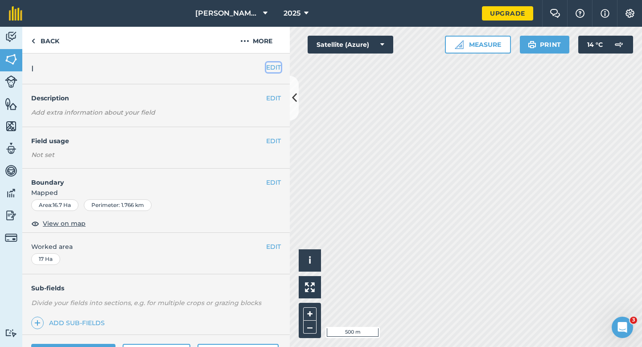
click at [268, 67] on button "EDIT" at bounding box center [273, 67] width 15 height 10
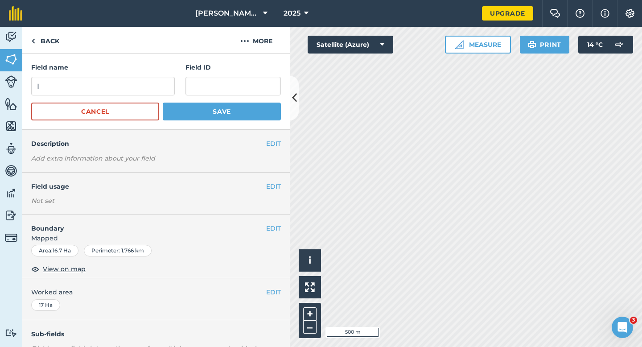
click at [147, 82] on input "I" at bounding box center [103, 86] width 144 height 19
type input "H"
click at [163, 103] on button "Save" at bounding box center [222, 112] width 118 height 18
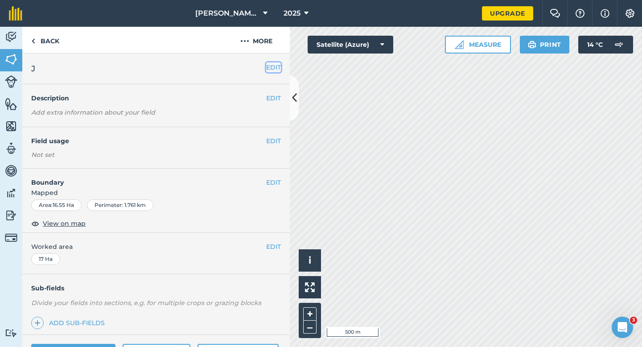
click at [271, 66] on button "EDIT" at bounding box center [273, 67] width 15 height 10
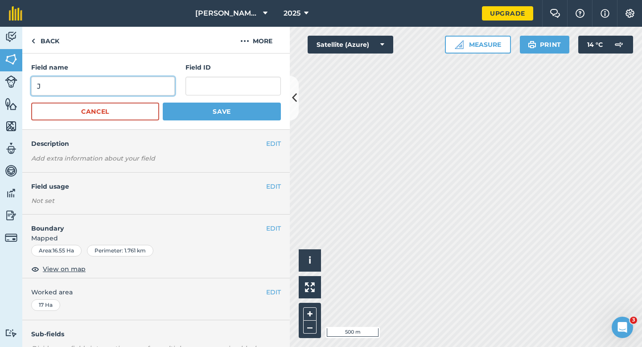
click at [154, 77] on input "J" at bounding box center [103, 86] width 144 height 19
type input "I"
click at [163, 103] on button "Save" at bounding box center [222, 112] width 118 height 18
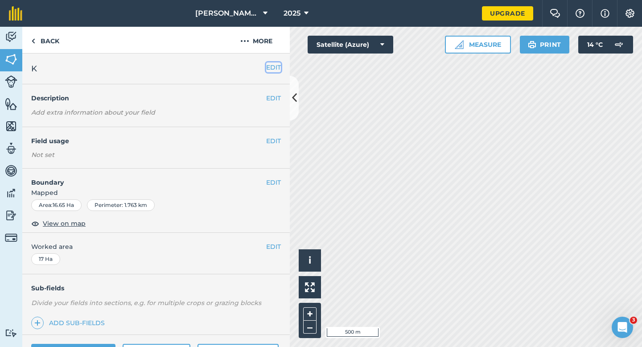
click at [268, 64] on button "EDIT" at bounding box center [273, 67] width 15 height 10
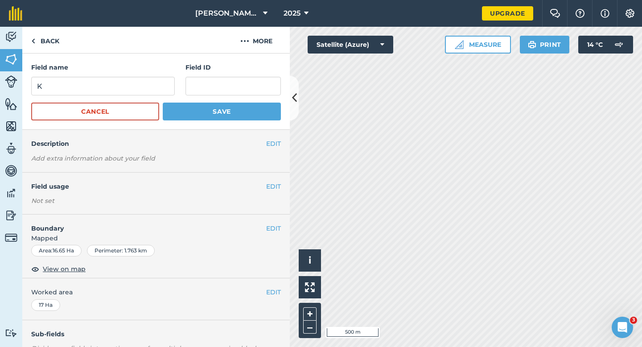
click at [147, 74] on div "Field name K" at bounding box center [103, 78] width 144 height 33
click at [142, 77] on input "K" at bounding box center [103, 86] width 144 height 19
type input "J"
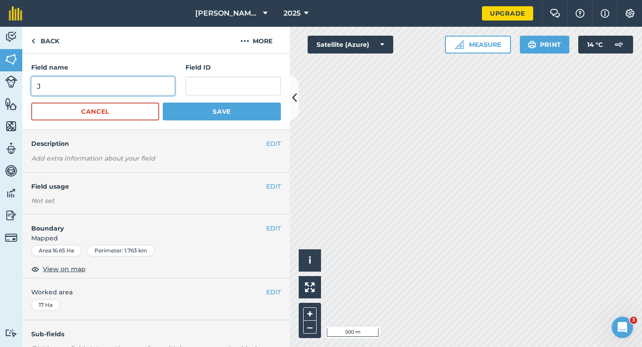
click at [163, 103] on button "Save" at bounding box center [222, 112] width 118 height 18
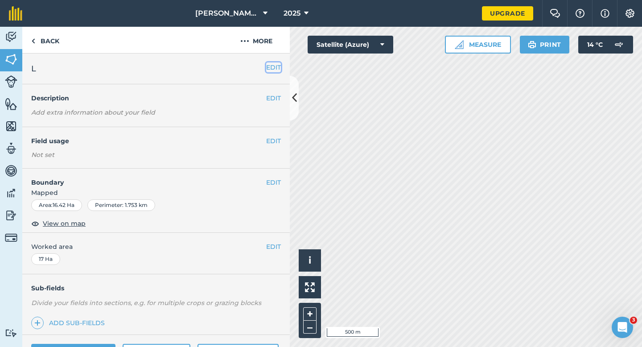
click at [273, 65] on button "EDIT" at bounding box center [273, 67] width 15 height 10
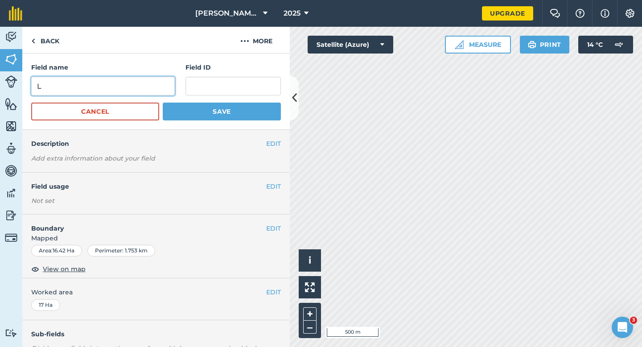
click at [154, 82] on input "L" at bounding box center [103, 86] width 144 height 19
type input "K"
click at [163, 103] on button "Save" at bounding box center [222, 112] width 118 height 18
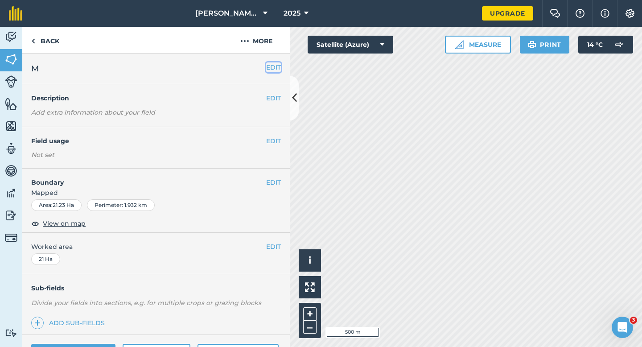
click at [279, 68] on button "EDIT" at bounding box center [273, 67] width 15 height 10
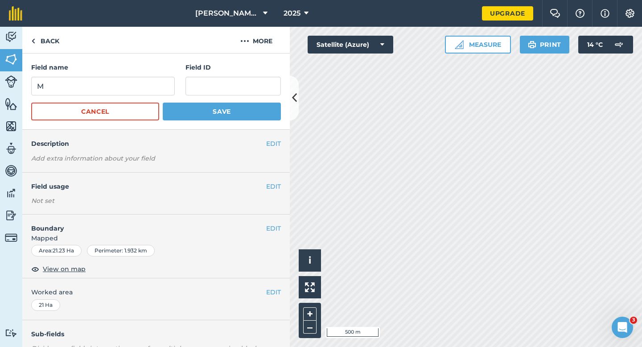
click at [136, 99] on form "Field name M Field ID Cancel Save" at bounding box center [156, 91] width 250 height 58
click at [136, 93] on input "M" at bounding box center [103, 86] width 144 height 19
type input ";"
click at [163, 103] on button "Save" at bounding box center [222, 112] width 118 height 18
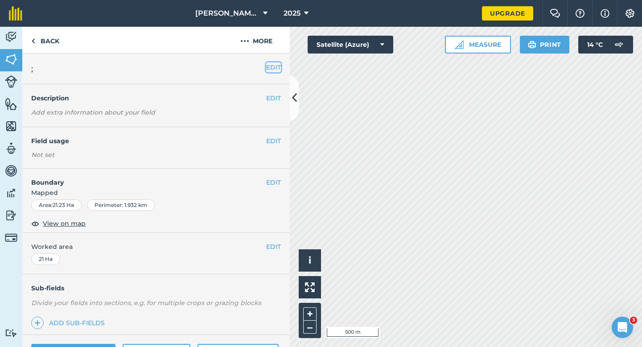
click at [272, 70] on button "EDIT" at bounding box center [273, 67] width 15 height 10
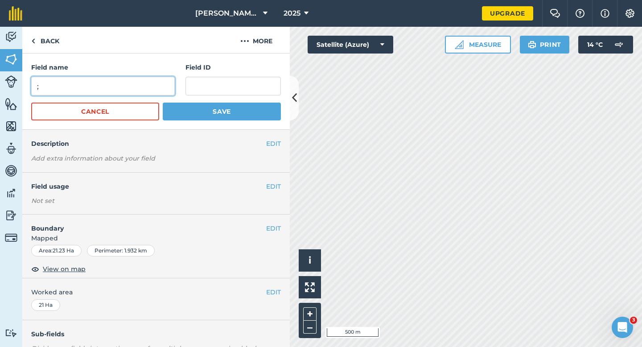
click at [171, 90] on input ";" at bounding box center [103, 86] width 144 height 19
type input "L"
click at [163, 103] on button "Save" at bounding box center [222, 112] width 118 height 18
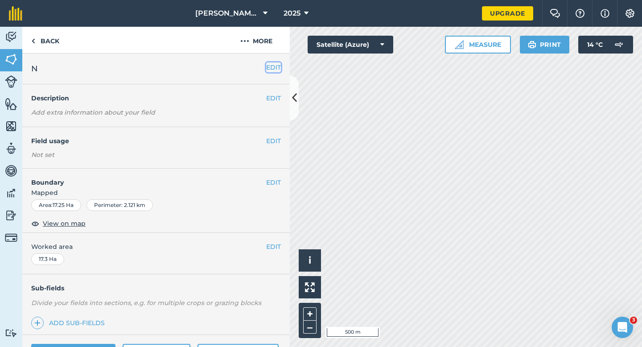
click at [279, 65] on button "EDIT" at bounding box center [273, 67] width 15 height 10
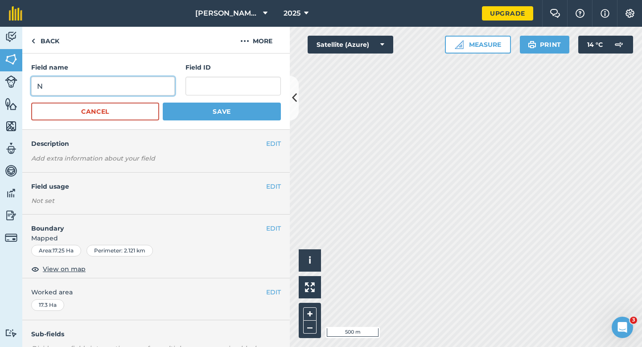
click at [139, 85] on input "N" at bounding box center [103, 86] width 144 height 19
type input "M"
click at [163, 103] on button "Save" at bounding box center [222, 112] width 118 height 18
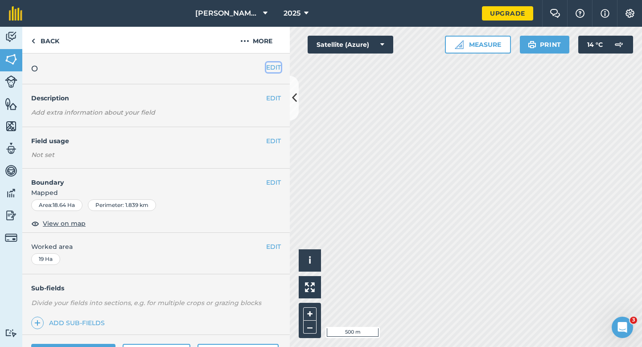
click at [275, 62] on button "EDIT" at bounding box center [273, 67] width 15 height 10
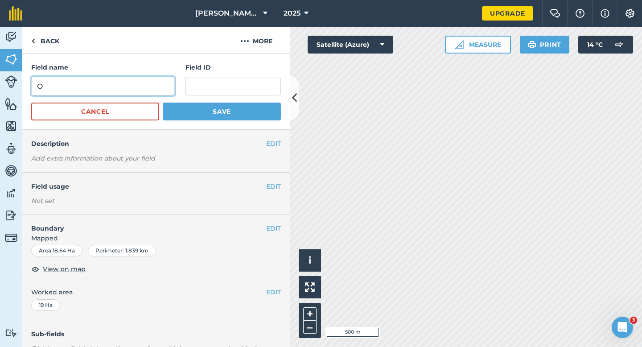
click at [150, 83] on input "O" at bounding box center [103, 86] width 144 height 19
type input "N"
click at [163, 103] on button "Save" at bounding box center [222, 112] width 118 height 18
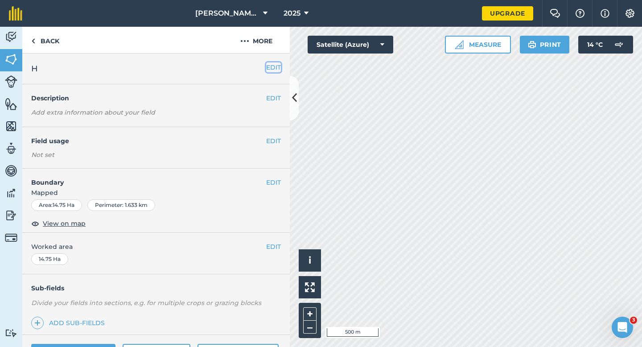
click at [275, 70] on button "EDIT" at bounding box center [273, 67] width 15 height 10
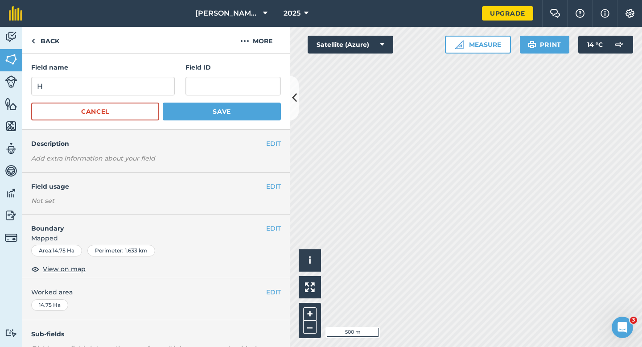
click at [179, 93] on div "Field name H Field ID" at bounding box center [156, 78] width 250 height 33
click at [170, 91] on input "H" at bounding box center [103, 86] width 144 height 19
type input "O"
click at [163, 103] on button "Save" at bounding box center [222, 112] width 118 height 18
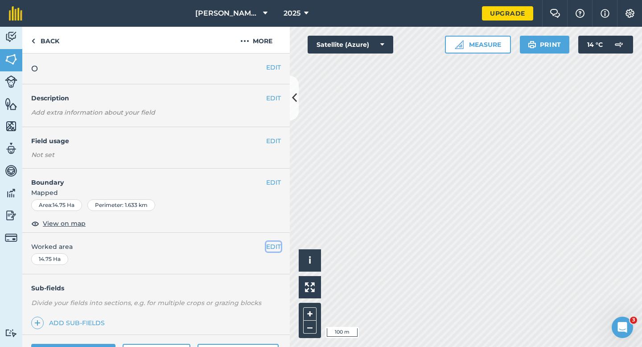
click at [280, 243] on button "EDIT" at bounding box center [273, 247] width 15 height 10
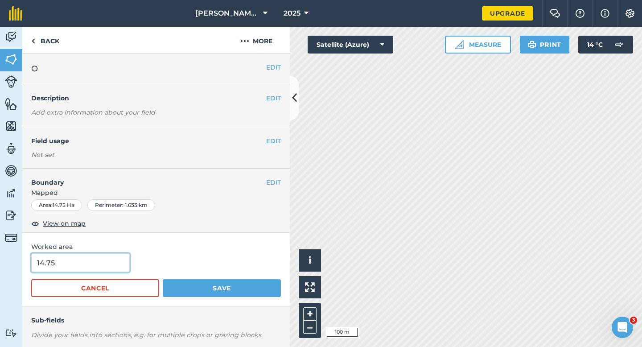
click at [123, 268] on input "14.75" at bounding box center [80, 262] width 99 height 19
type input "14.8"
click at [163, 279] on button "Save" at bounding box center [222, 288] width 118 height 18
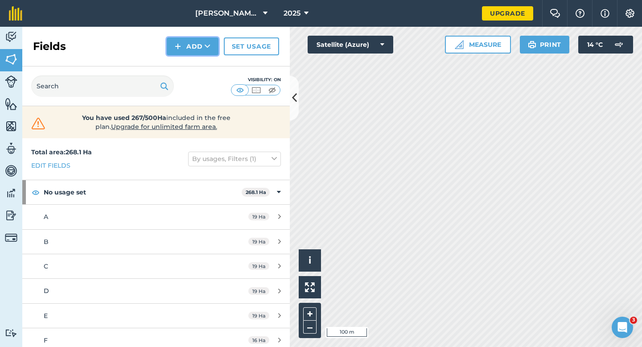
click at [187, 53] on button "Add" at bounding box center [193, 46] width 52 height 18
click at [187, 61] on link "Draw" at bounding box center [192, 67] width 49 height 20
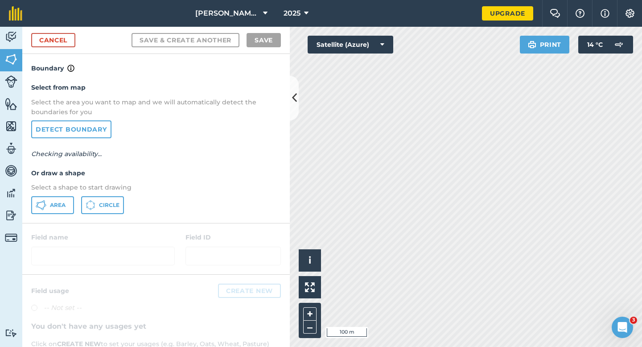
click at [57, 215] on div "Select from map Select the area you want to map and we will automatically detec…" at bounding box center [156, 148] width 268 height 149
click at [72, 205] on button "Area" at bounding box center [52, 205] width 43 height 18
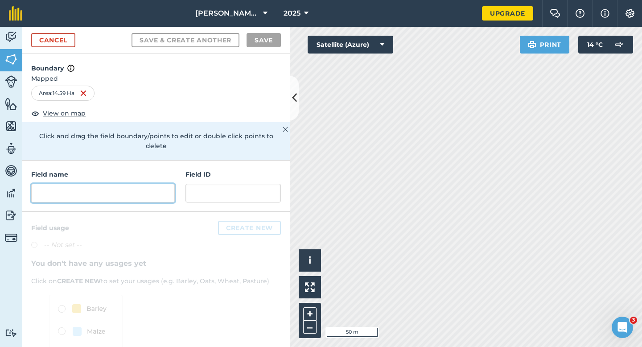
click at [144, 186] on input "text" at bounding box center [103, 193] width 144 height 19
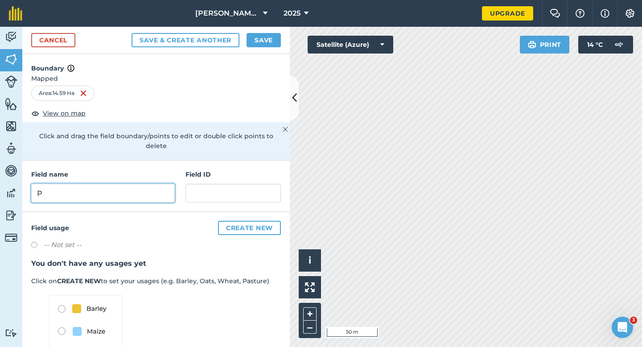
type input "P"
click at [264, 47] on div "Cancel Save & Create Another Save" at bounding box center [156, 40] width 268 height 27
click at [264, 45] on button "Save" at bounding box center [264, 40] width 34 height 14
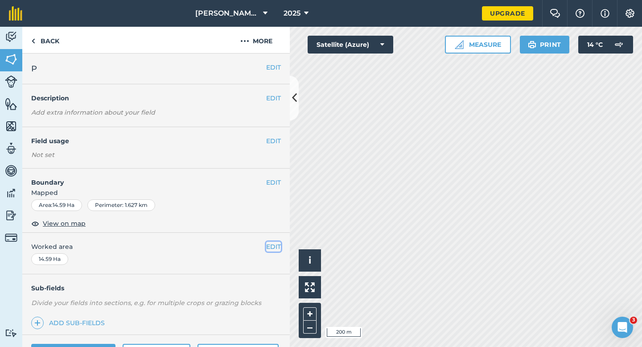
click at [276, 249] on button "EDIT" at bounding box center [273, 247] width 15 height 10
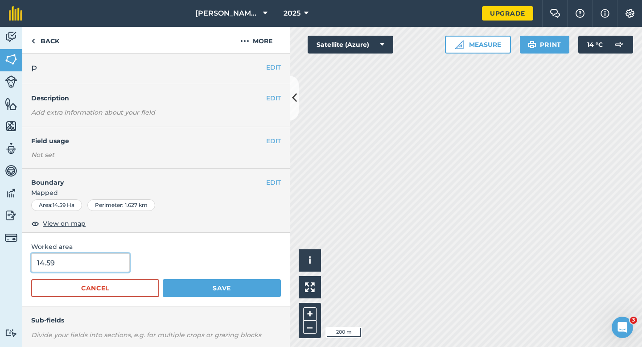
click at [95, 268] on input "14.59" at bounding box center [80, 262] width 99 height 19
type input "14"
click at [163, 279] on button "Save" at bounding box center [222, 288] width 118 height 18
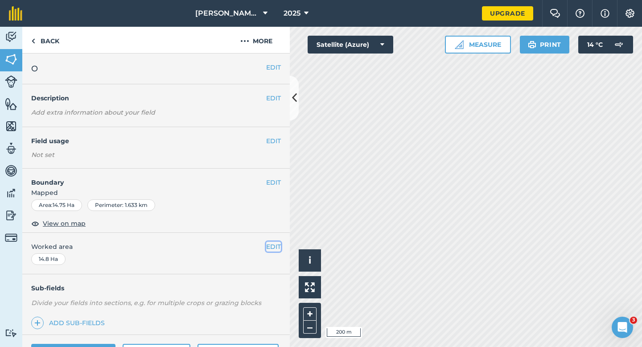
click at [271, 244] on button "EDIT" at bounding box center [273, 247] width 15 height 10
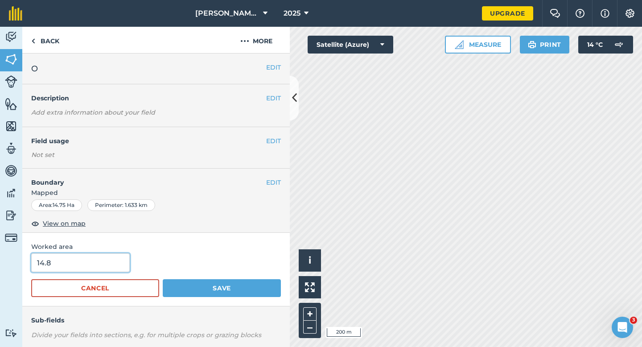
click at [90, 271] on input "14.8" at bounding box center [80, 262] width 99 height 19
type input "15"
click at [163, 279] on button "Save" at bounding box center [222, 288] width 118 height 18
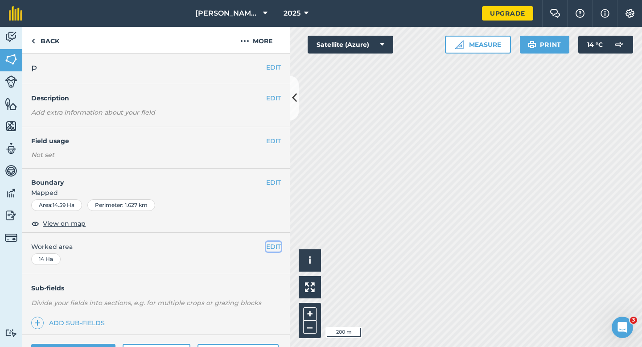
click at [276, 248] on button "EDIT" at bounding box center [273, 247] width 15 height 10
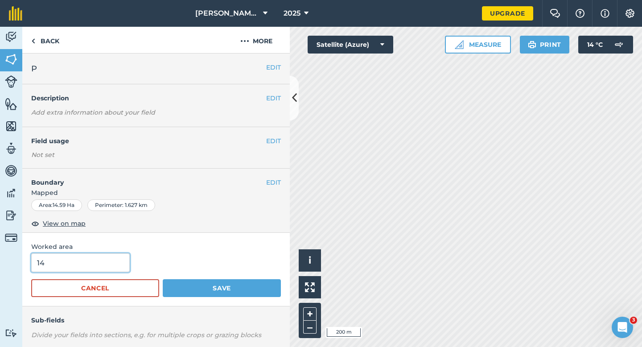
click at [102, 266] on input "14" at bounding box center [80, 262] width 99 height 19
type input "15"
click at [163, 279] on button "Save" at bounding box center [222, 288] width 118 height 18
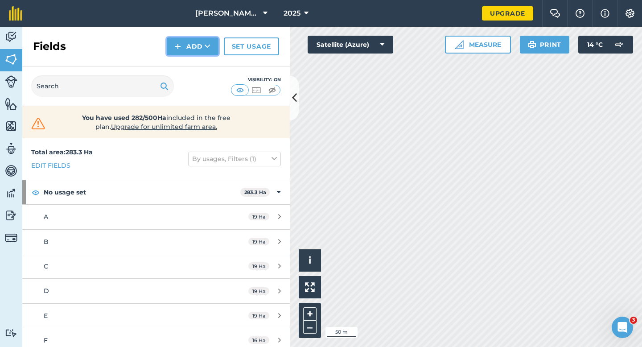
click at [191, 43] on button "Add" at bounding box center [193, 46] width 52 height 18
click at [191, 67] on link "Draw" at bounding box center [192, 67] width 49 height 20
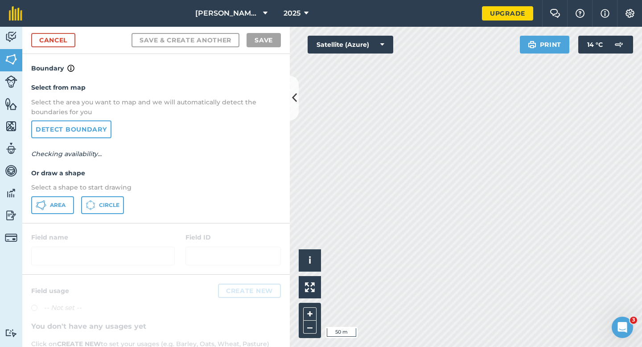
click at [37, 221] on div "Select from map Select the area you want to map and we will automatically detec…" at bounding box center [156, 148] width 268 height 149
click at [46, 205] on icon at bounding box center [41, 205] width 11 height 11
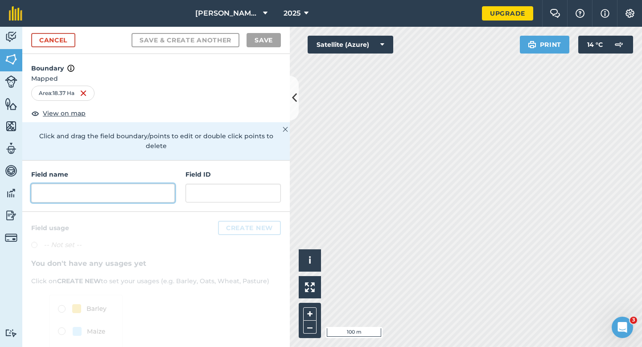
click at [96, 184] on input "text" at bounding box center [103, 193] width 144 height 19
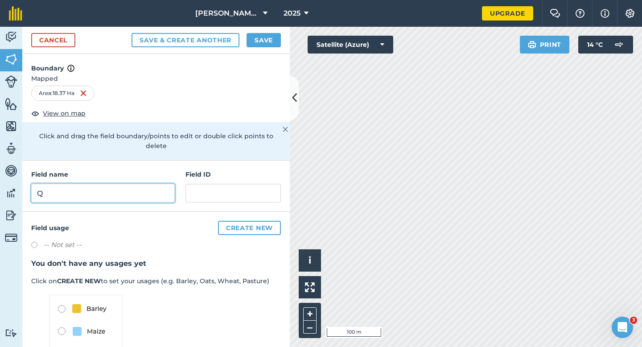
type input "Q"
click at [255, 34] on button "Save" at bounding box center [264, 40] width 34 height 14
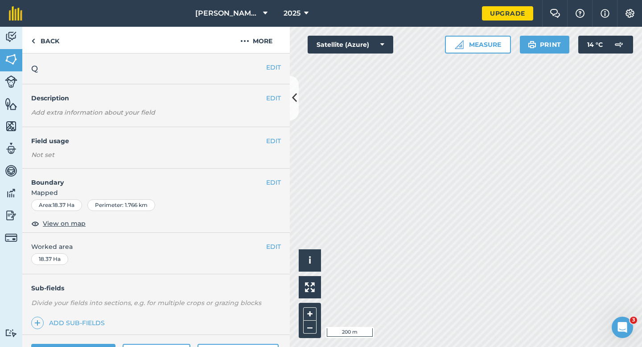
click at [270, 252] on div "EDIT Worked area 18.37 Ha" at bounding box center [156, 253] width 268 height 41
click at [270, 246] on button "EDIT" at bounding box center [273, 247] width 15 height 10
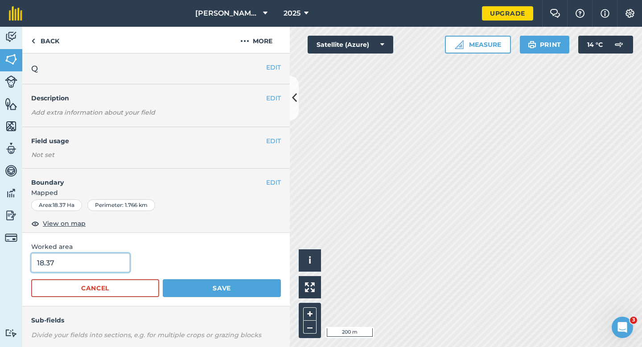
click at [66, 262] on input "18.37" at bounding box center [80, 262] width 99 height 19
type input "18"
click at [163, 279] on button "Save" at bounding box center [222, 288] width 118 height 18
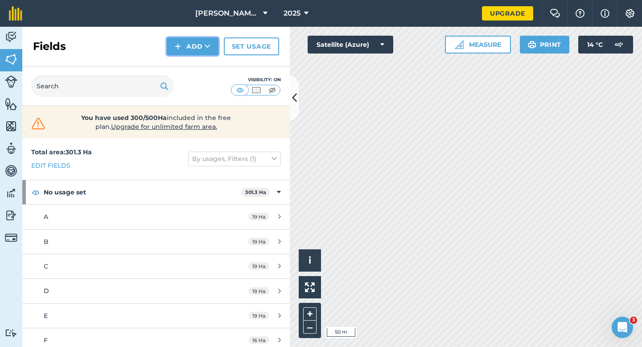
click at [172, 37] on button "Add" at bounding box center [193, 46] width 52 height 18
click at [178, 57] on link "Draw" at bounding box center [192, 67] width 49 height 20
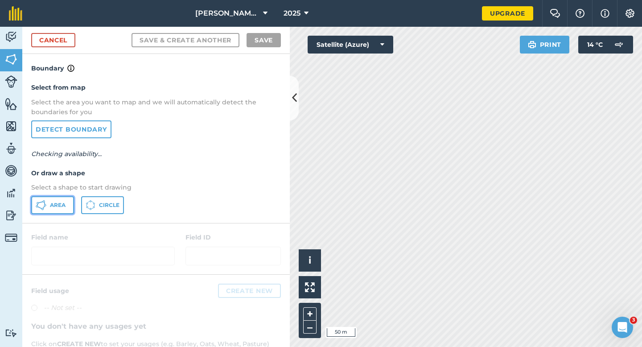
click at [50, 203] on span "Area" at bounding box center [58, 205] width 16 height 7
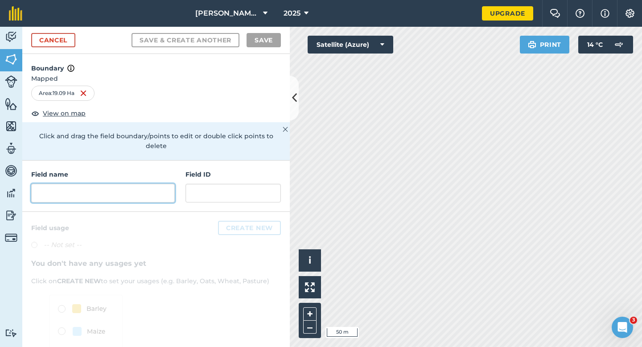
click at [144, 189] on input "text" at bounding box center [103, 193] width 144 height 19
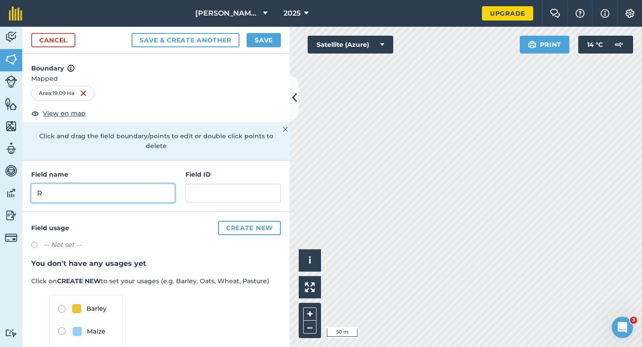
type input "R"
click at [273, 42] on button "Save" at bounding box center [264, 40] width 34 height 14
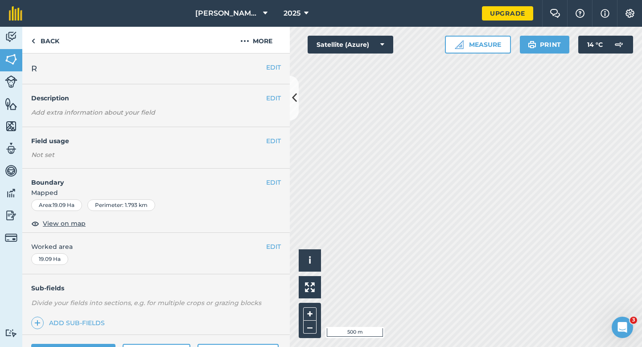
click at [276, 240] on div "EDIT Worked area 19.09 Ha" at bounding box center [156, 253] width 268 height 41
click at [275, 246] on button "EDIT" at bounding box center [273, 247] width 15 height 10
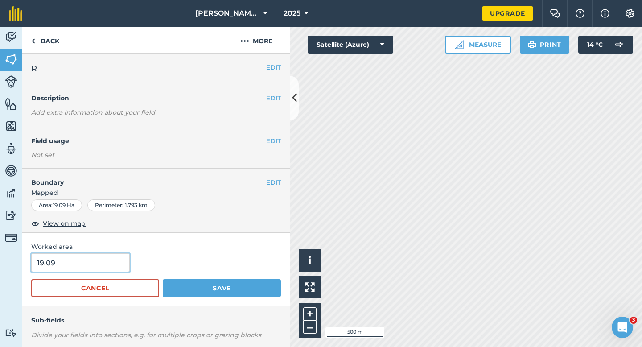
click at [77, 260] on input "19.09" at bounding box center [80, 262] width 99 height 19
type input "19"
click at [163, 279] on button "Save" at bounding box center [222, 288] width 118 height 18
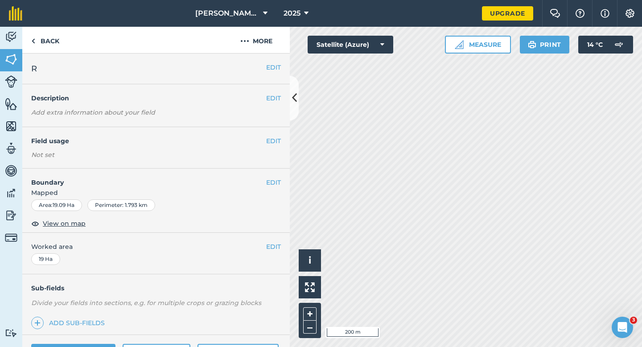
click at [22, 66] on div "EDIT R" at bounding box center [156, 69] width 268 height 31
click at [11, 63] on img at bounding box center [11, 59] width 12 height 13
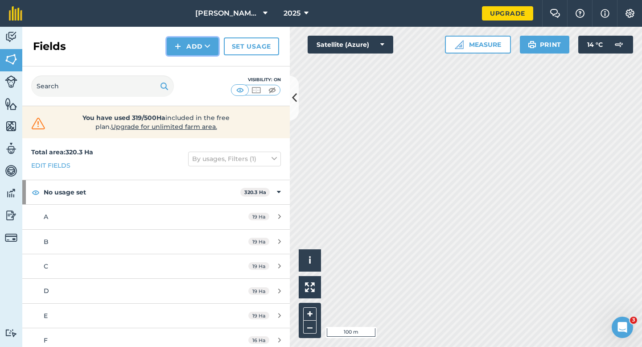
click at [201, 50] on button "Add" at bounding box center [193, 46] width 52 height 18
click at [201, 61] on link "Draw" at bounding box center [192, 67] width 49 height 20
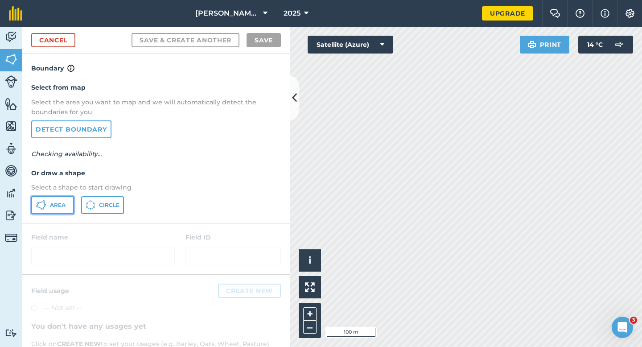
click at [50, 204] on span "Area" at bounding box center [58, 205] width 16 height 7
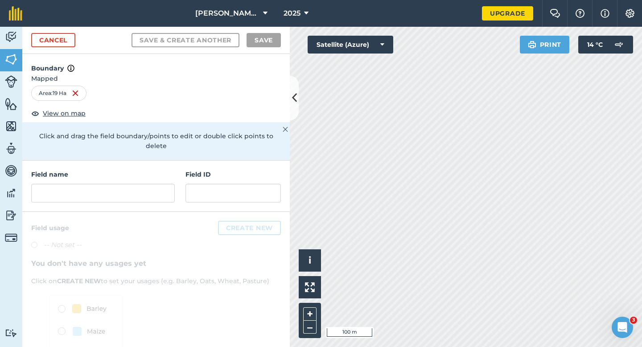
click at [182, 183] on div "Field name Field ID" at bounding box center [156, 186] width 268 height 51
click at [169, 184] on input "text" at bounding box center [103, 193] width 144 height 19
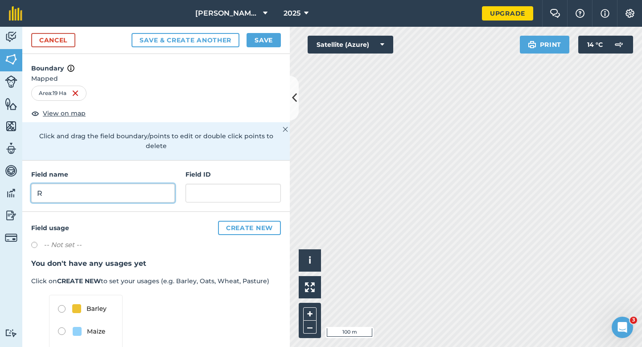
type input "R"
click at [266, 41] on button "Save" at bounding box center [264, 40] width 34 height 14
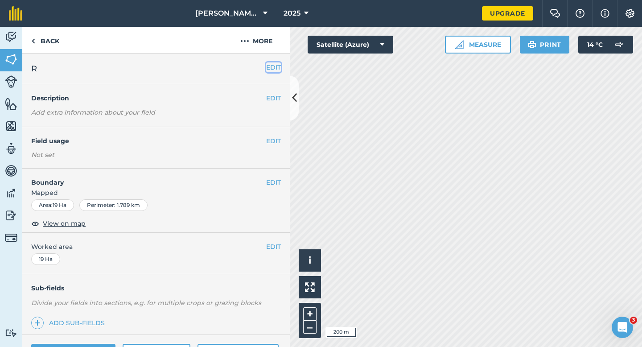
click at [273, 66] on button "EDIT" at bounding box center [273, 67] width 15 height 10
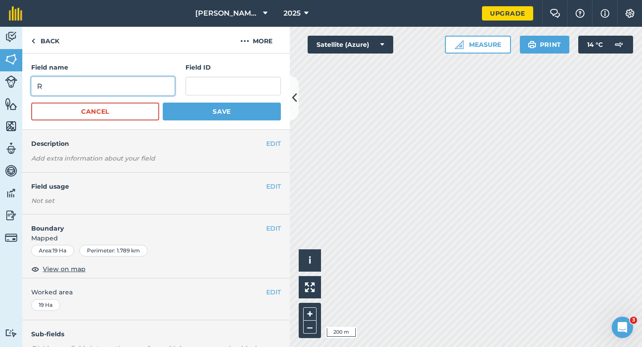
click at [117, 85] on input "R" at bounding box center [103, 86] width 144 height 19
type input "S"
click at [190, 98] on form "Field name S Field ID Cancel Save" at bounding box center [156, 91] width 250 height 58
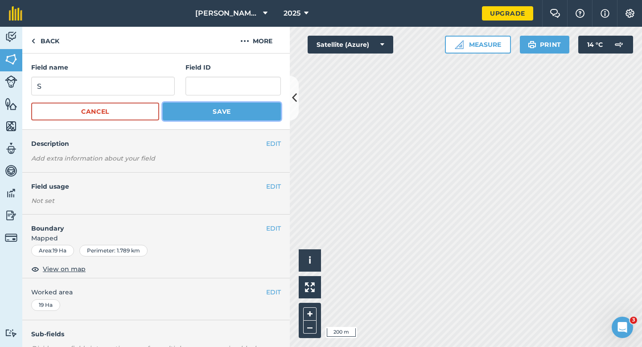
click at [195, 108] on button "Save" at bounding box center [222, 112] width 118 height 18
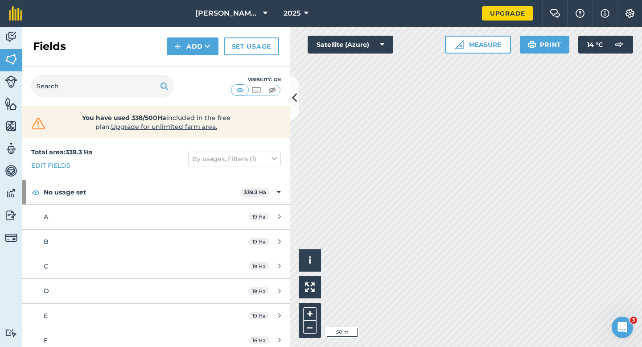
click at [201, 55] on div "Fields Add Set usage" at bounding box center [156, 47] width 268 height 40
click at [202, 53] on button "Add" at bounding box center [193, 46] width 52 height 18
click at [202, 59] on link "Draw" at bounding box center [192, 67] width 49 height 20
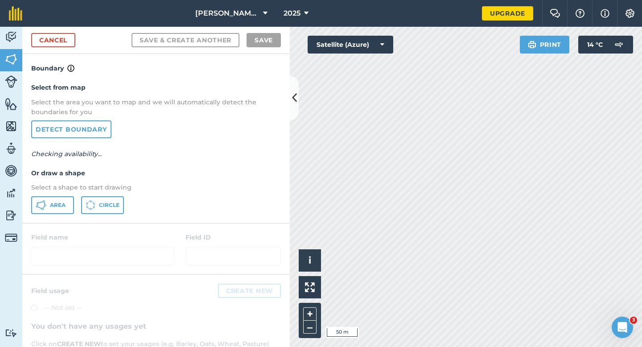
click at [71, 192] on div "Select from map Select the area you want to map and we will automatically detec…" at bounding box center [156, 148] width 268 height 149
click at [71, 208] on button "Area" at bounding box center [52, 205] width 43 height 18
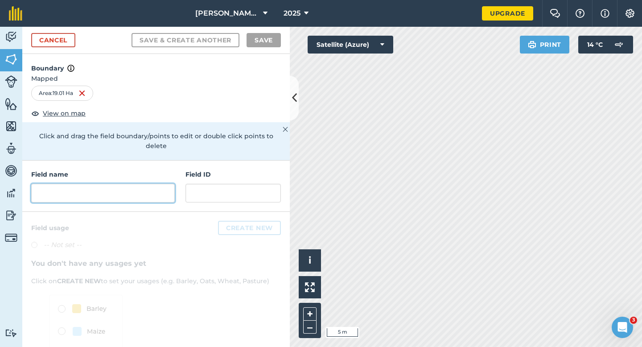
click at [132, 184] on input "text" at bounding box center [103, 193] width 144 height 19
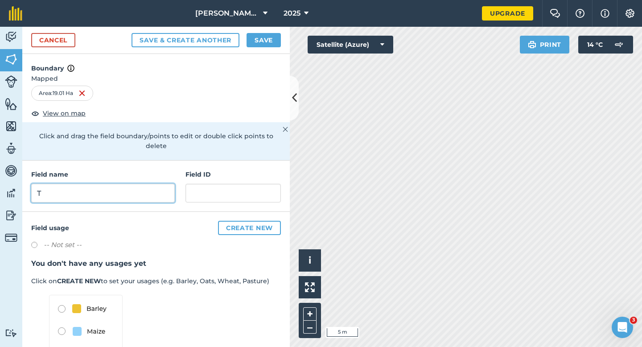
type input "T"
click at [255, 33] on button "Save" at bounding box center [264, 40] width 34 height 14
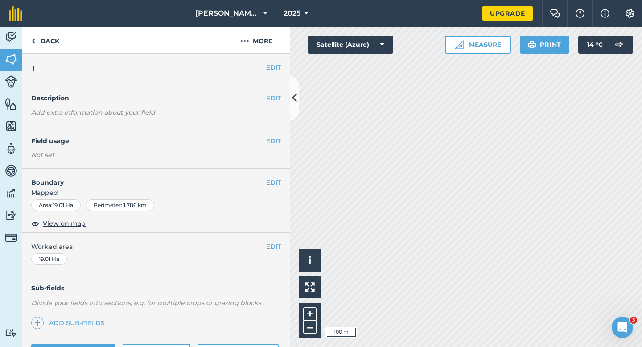
click at [257, 239] on div "EDIT Worked area 19.01 Ha" at bounding box center [156, 253] width 268 height 41
click at [264, 239] on div "EDIT Worked area 19.01 Ha" at bounding box center [156, 253] width 268 height 41
click at [267, 246] on button "EDIT" at bounding box center [273, 247] width 15 height 10
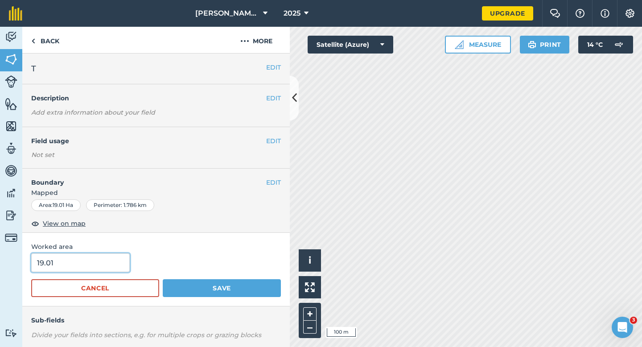
click at [82, 257] on input "19.01" at bounding box center [80, 262] width 99 height 19
type input "19"
click at [163, 279] on button "Save" at bounding box center [222, 288] width 118 height 18
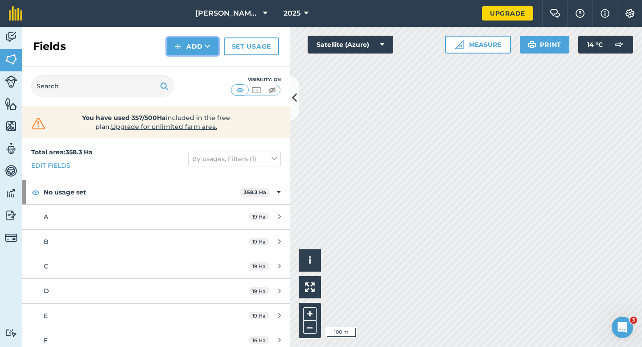
click at [190, 44] on button "Add" at bounding box center [193, 46] width 52 height 18
click at [190, 67] on link "Draw" at bounding box center [192, 67] width 49 height 20
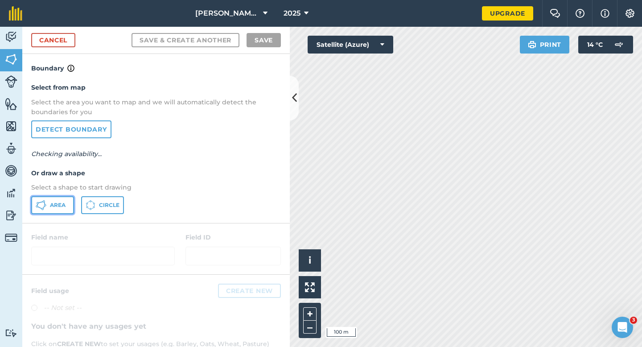
click at [62, 198] on button "Area" at bounding box center [52, 205] width 43 height 18
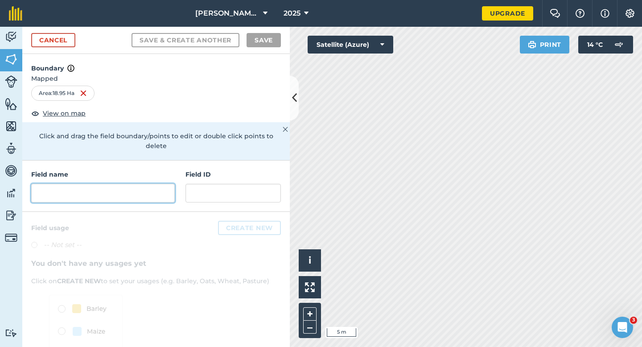
click at [166, 184] on input "text" at bounding box center [103, 193] width 144 height 19
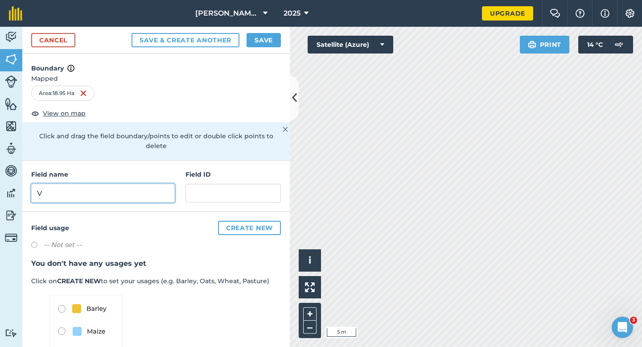
type input "V"
click at [259, 43] on button "Save" at bounding box center [264, 40] width 34 height 14
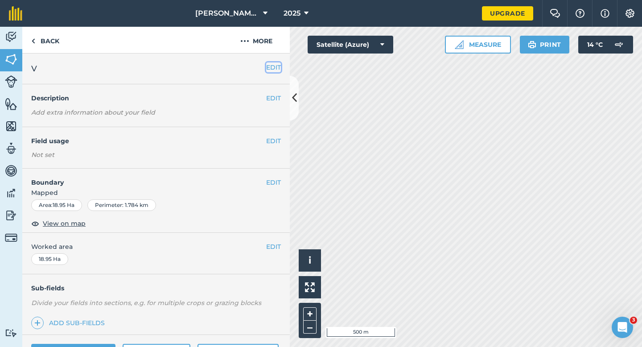
click at [273, 69] on button "EDIT" at bounding box center [273, 67] width 15 height 10
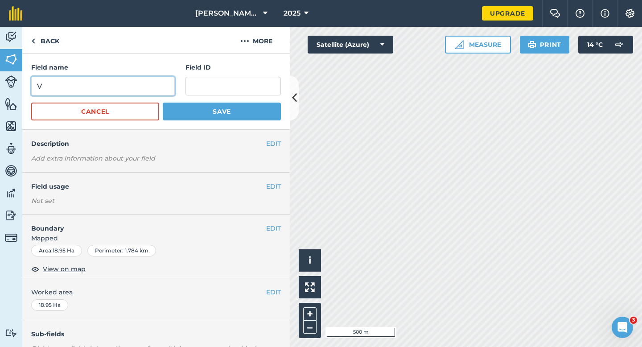
click at [155, 90] on input "V" at bounding box center [103, 86] width 144 height 19
click at [155, 90] on input "I" at bounding box center [103, 86] width 144 height 19
type input "U"
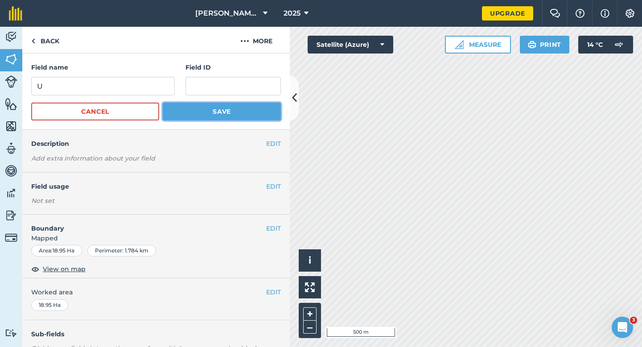
click at [190, 118] on button "Save" at bounding box center [222, 112] width 118 height 18
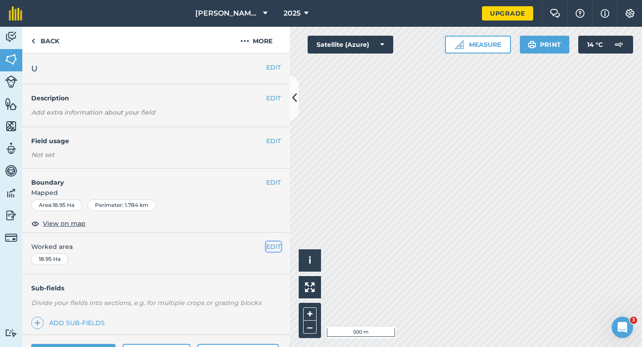
click at [280, 242] on button "EDIT" at bounding box center [273, 247] width 15 height 10
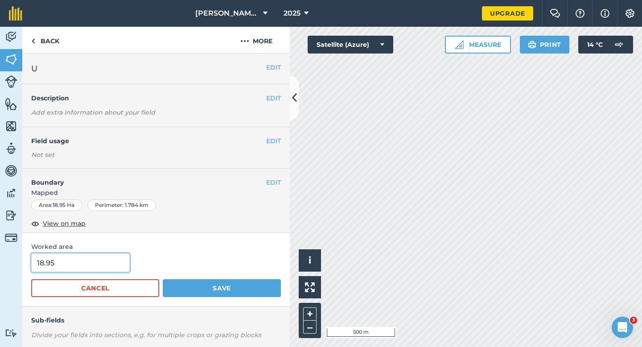
click at [125, 255] on input "18.95" at bounding box center [80, 262] width 99 height 19
type input "19"
click at [163, 279] on button "Save" at bounding box center [222, 288] width 118 height 18
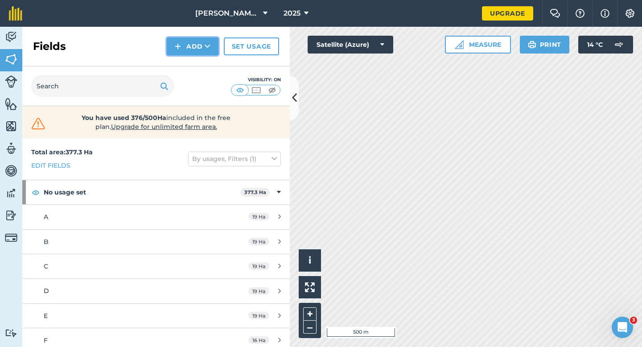
click at [182, 47] on button "Add" at bounding box center [193, 46] width 52 height 18
click at [182, 68] on link "Draw" at bounding box center [192, 67] width 49 height 20
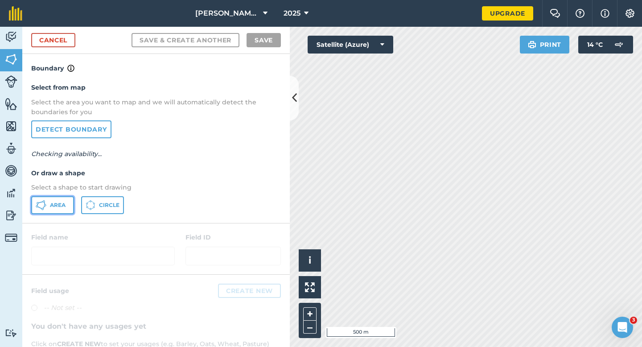
click at [61, 207] on span "Area" at bounding box center [58, 205] width 16 height 7
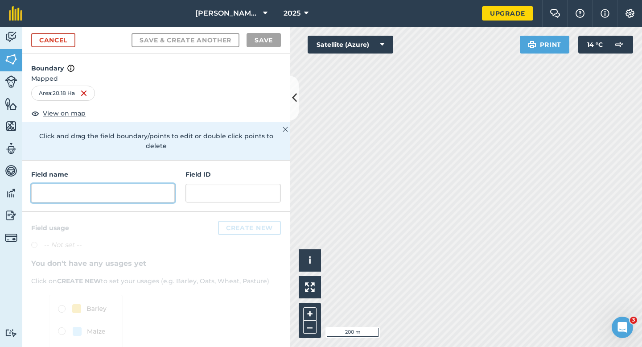
click at [107, 184] on input "text" at bounding box center [103, 193] width 144 height 19
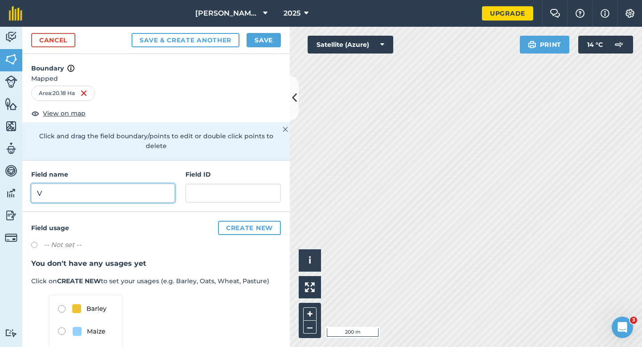
type input "V"
click at [252, 35] on button "Save" at bounding box center [264, 40] width 34 height 14
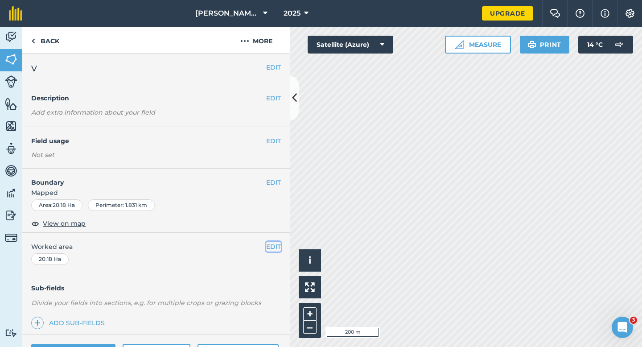
click at [268, 250] on button "EDIT" at bounding box center [273, 247] width 15 height 10
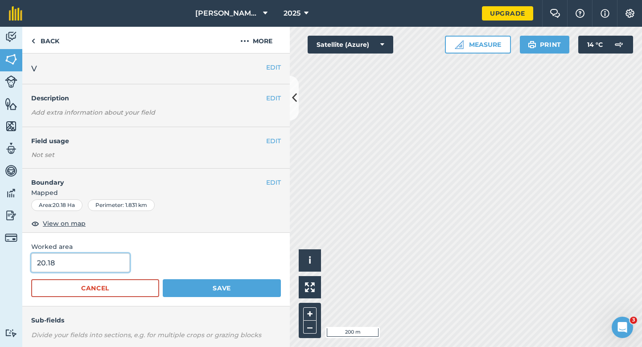
click at [87, 270] on input "20.18" at bounding box center [80, 262] width 99 height 19
type input "20"
click at [163, 279] on button "Save" at bounding box center [222, 288] width 118 height 18
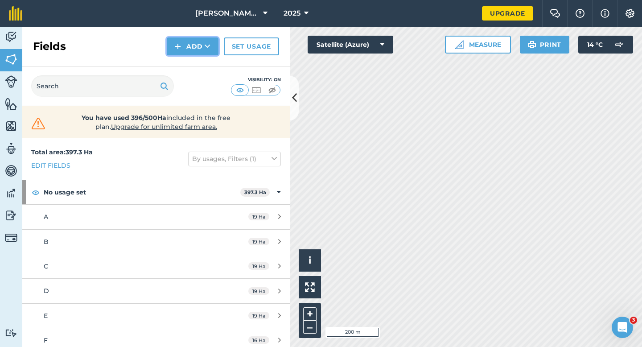
click at [186, 46] on button "Add" at bounding box center [193, 46] width 52 height 18
click at [188, 67] on link "Draw" at bounding box center [192, 67] width 49 height 20
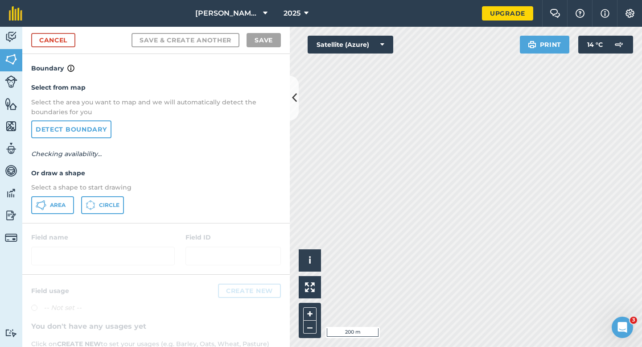
click at [60, 194] on div "Select from map Select the area you want to map and we will automatically detec…" at bounding box center [156, 148] width 268 height 149
click at [58, 206] on span "Area" at bounding box center [58, 205] width 16 height 7
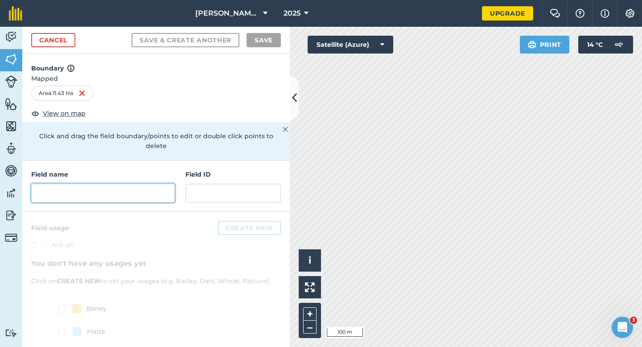
click at [110, 191] on input "text" at bounding box center [103, 193] width 144 height 19
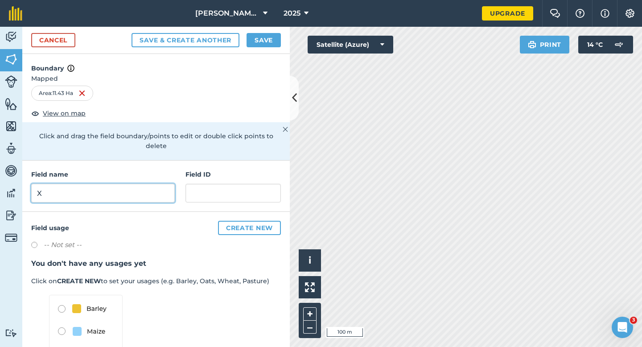
click at [110, 191] on input "X" at bounding box center [103, 193] width 144 height 19
type input "W"
click at [256, 37] on button "Save" at bounding box center [264, 40] width 34 height 14
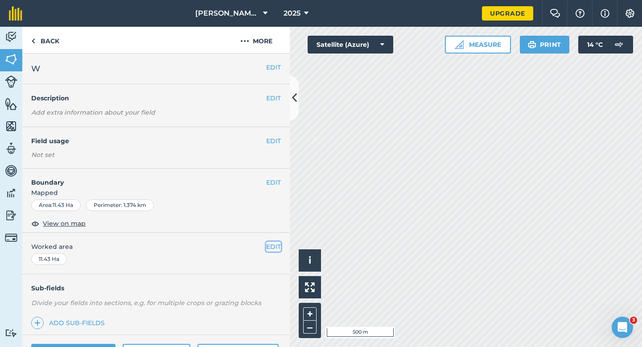
click at [271, 245] on button "EDIT" at bounding box center [273, 247] width 15 height 10
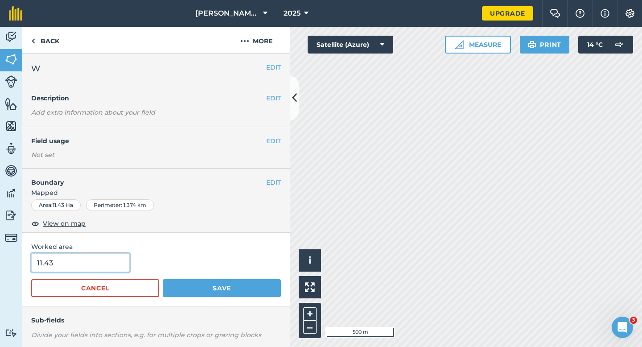
click at [88, 257] on input "11.43" at bounding box center [80, 262] width 99 height 19
click at [102, 268] on input "11.43" at bounding box center [80, 262] width 99 height 19
type input "11.4"
click at [163, 279] on button "Save" at bounding box center [222, 288] width 118 height 18
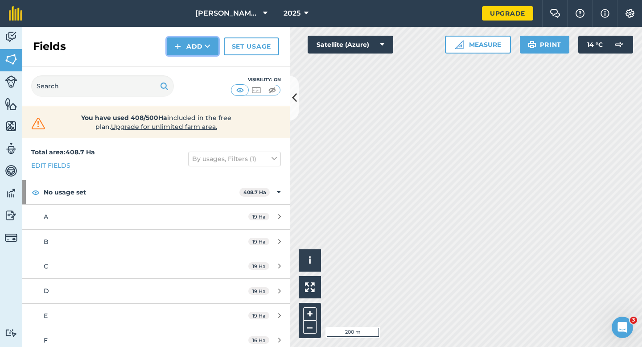
click at [195, 47] on button "Add" at bounding box center [193, 46] width 52 height 18
click at [195, 60] on link "Draw" at bounding box center [192, 67] width 49 height 20
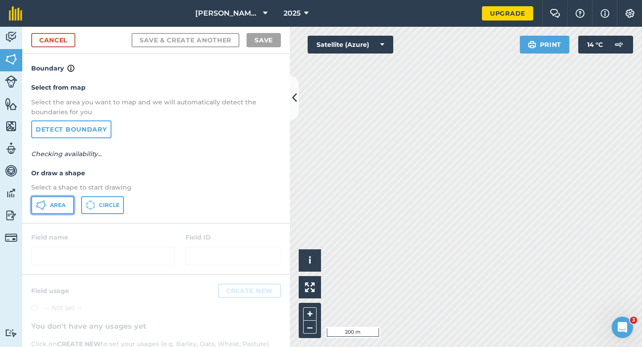
click at [44, 205] on icon at bounding box center [45, 205] width 2 height 2
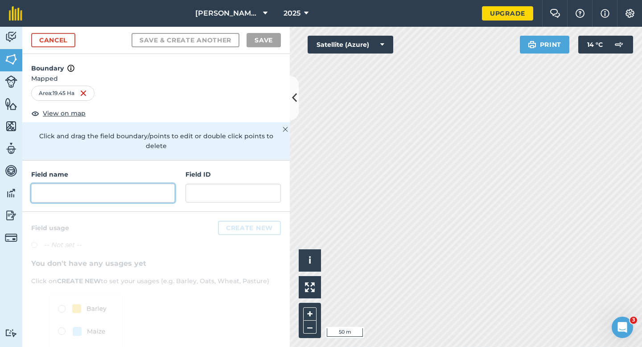
click at [141, 184] on input "text" at bounding box center [103, 193] width 144 height 19
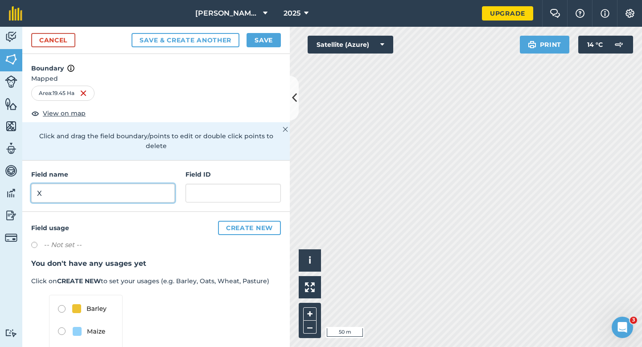
type input "X"
click at [253, 37] on button "Save" at bounding box center [264, 40] width 34 height 14
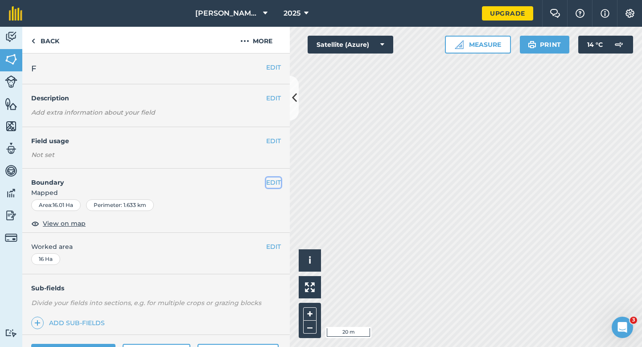
click at [266, 182] on button "EDIT" at bounding box center [273, 182] width 15 height 10
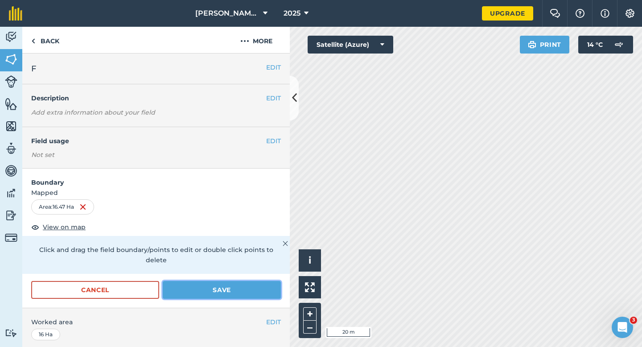
click at [265, 281] on button "Save" at bounding box center [222, 290] width 118 height 18
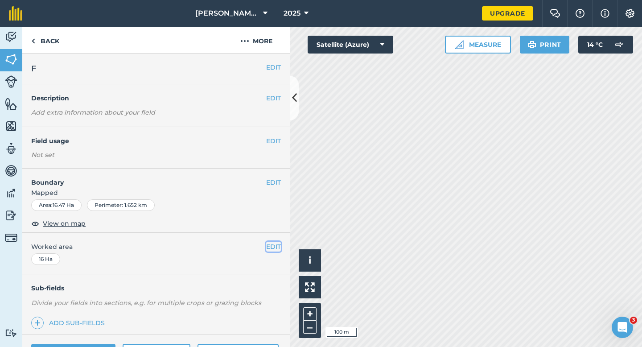
click at [269, 244] on button "EDIT" at bounding box center [273, 247] width 15 height 10
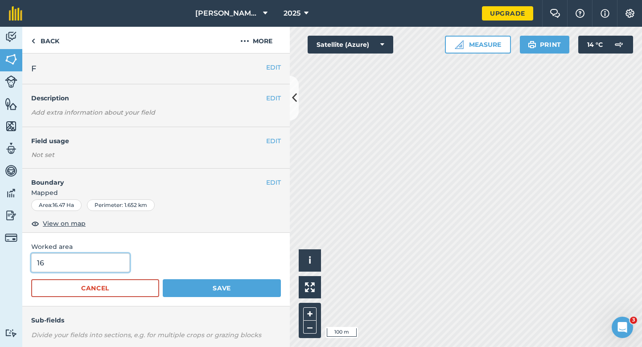
click at [92, 267] on input "16" at bounding box center [80, 262] width 99 height 19
type input "17"
click at [163, 279] on button "Save" at bounding box center [222, 288] width 118 height 18
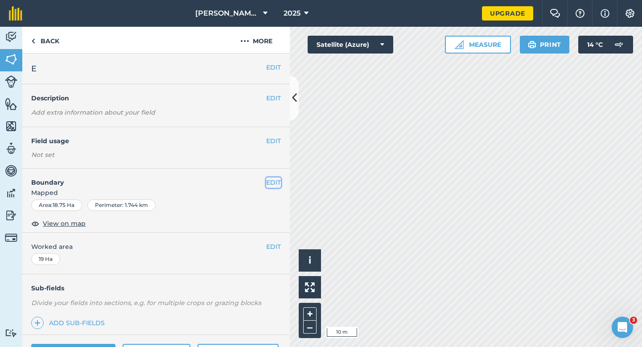
click at [271, 181] on button "EDIT" at bounding box center [273, 182] width 15 height 10
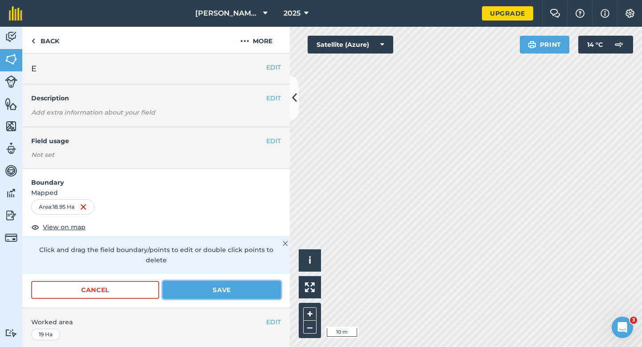
click at [261, 281] on button "Save" at bounding box center [222, 290] width 118 height 18
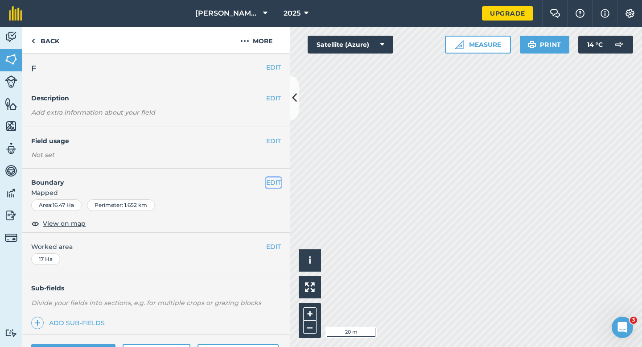
click at [272, 182] on button "EDIT" at bounding box center [273, 182] width 15 height 10
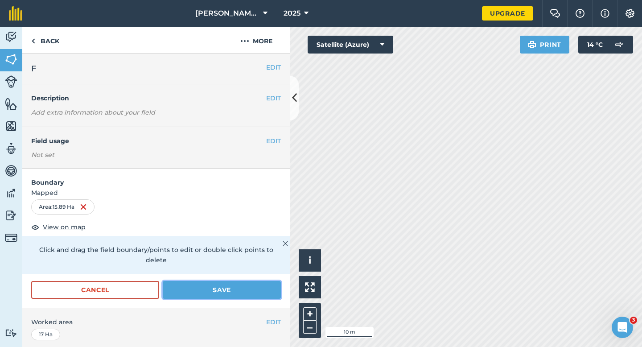
click at [253, 281] on button "Save" at bounding box center [222, 290] width 118 height 18
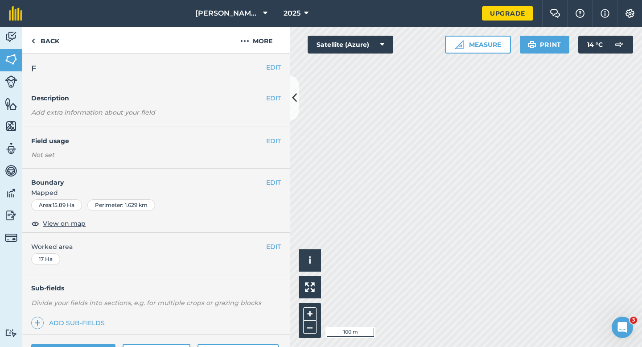
click at [272, 254] on div "EDIT Worked area 17 Ha" at bounding box center [156, 253] width 268 height 41
click at [272, 249] on button "EDIT" at bounding box center [273, 247] width 15 height 10
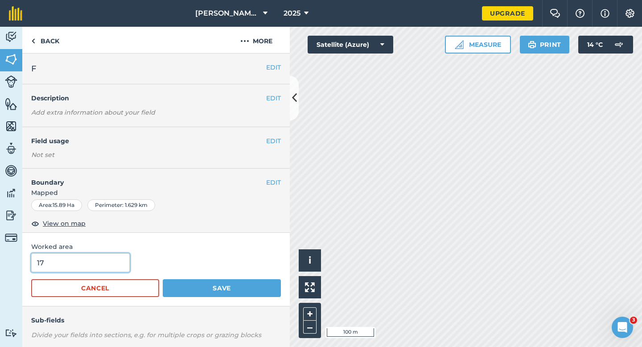
click at [101, 264] on input "17" at bounding box center [80, 262] width 99 height 19
type input "16"
click at [163, 279] on button "Save" at bounding box center [222, 288] width 118 height 18
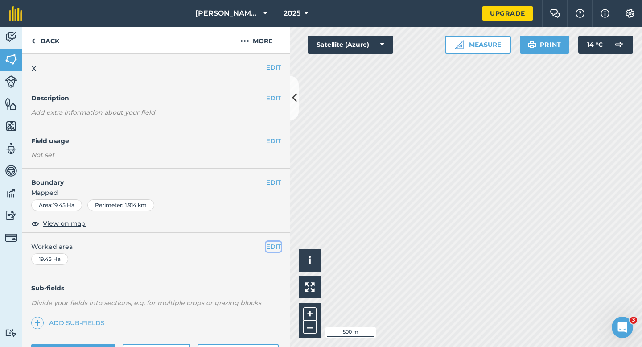
click at [277, 251] on button "EDIT" at bounding box center [273, 247] width 15 height 10
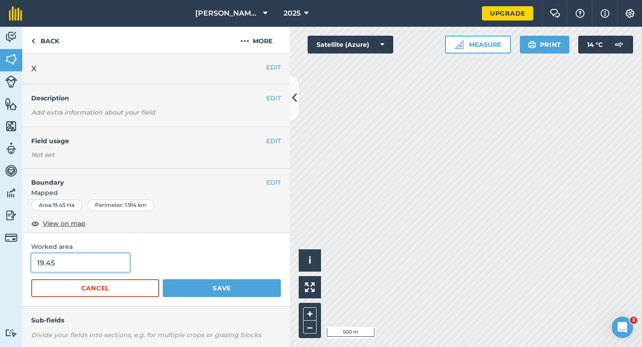
click at [48, 270] on input "19.45" at bounding box center [80, 262] width 99 height 19
type input "20"
click at [163, 279] on button "Save" at bounding box center [222, 288] width 118 height 18
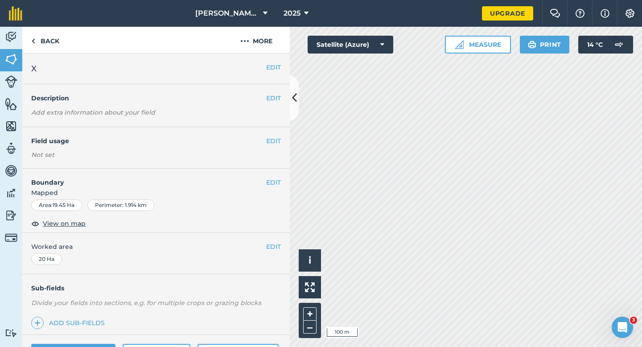
click at [24, 57] on div "EDIT X" at bounding box center [156, 69] width 268 height 31
click at [14, 57] on img at bounding box center [11, 59] width 12 height 13
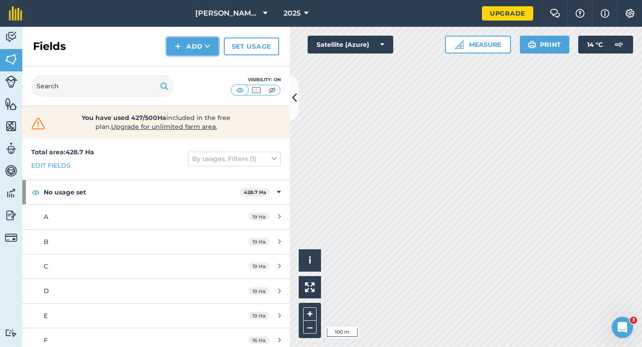
click at [185, 47] on button "Add" at bounding box center [193, 46] width 52 height 18
click at [188, 62] on link "Draw" at bounding box center [192, 67] width 49 height 20
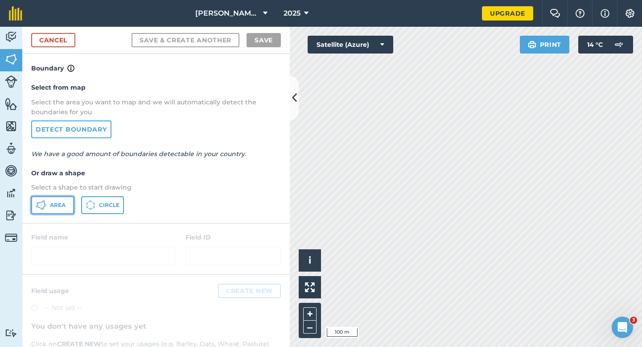
click at [51, 200] on button "Area" at bounding box center [52, 205] width 43 height 18
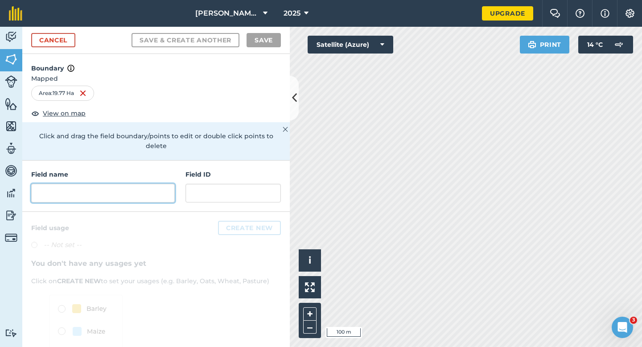
click at [116, 185] on input "text" at bounding box center [103, 193] width 144 height 19
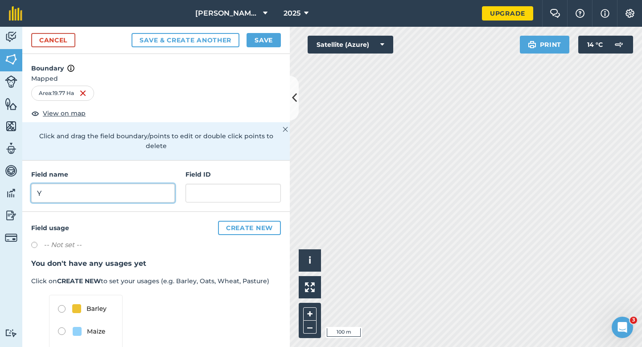
type input "Y"
click at [258, 47] on div "Cancel Save & Create Another Save" at bounding box center [156, 40] width 268 height 27
click at [263, 39] on button "Save" at bounding box center [264, 40] width 34 height 14
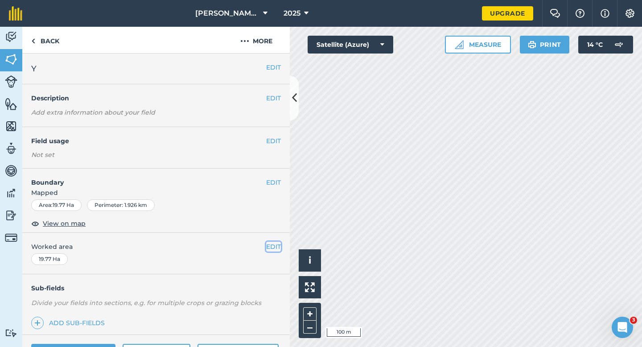
click at [266, 248] on button "EDIT" at bounding box center [273, 247] width 15 height 10
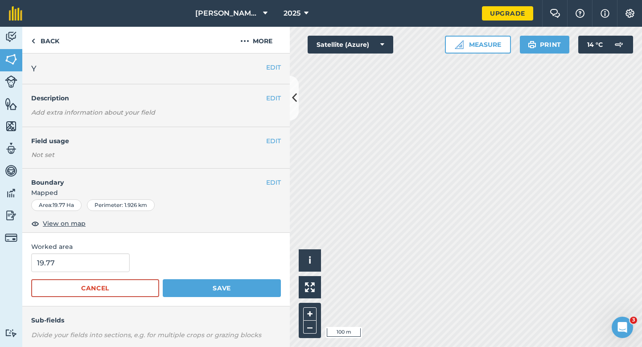
click at [48, 276] on form "19.77 Cancel Save" at bounding box center [156, 275] width 250 height 44
click at [51, 260] on input "19.77" at bounding box center [80, 262] width 99 height 19
type input "20"
click at [163, 279] on button "Save" at bounding box center [222, 288] width 118 height 18
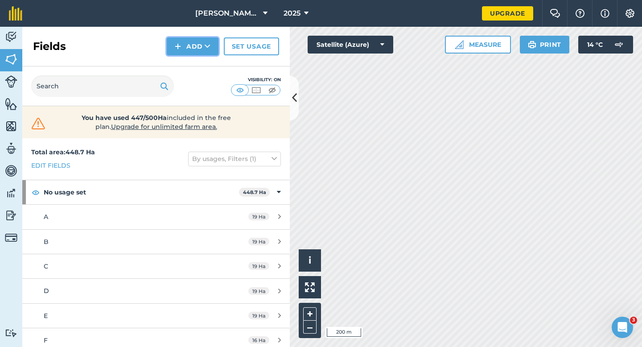
click at [199, 53] on button "Add" at bounding box center [193, 46] width 52 height 18
click at [199, 62] on link "Draw" at bounding box center [192, 67] width 49 height 20
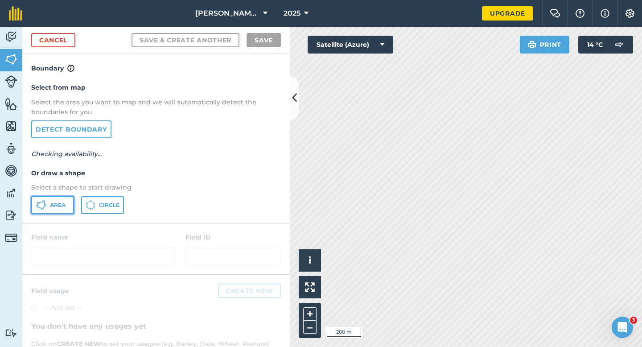
click at [59, 208] on button "Area" at bounding box center [52, 205] width 43 height 18
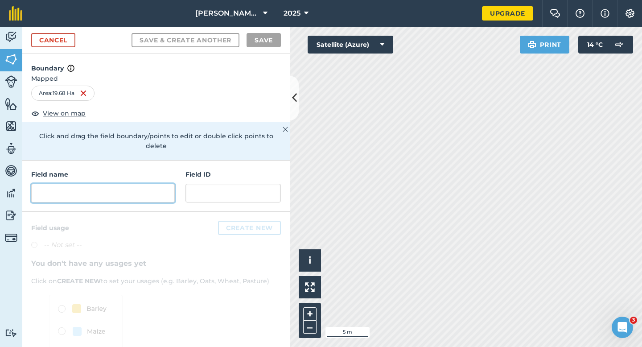
click at [128, 184] on input "text" at bounding box center [103, 193] width 144 height 19
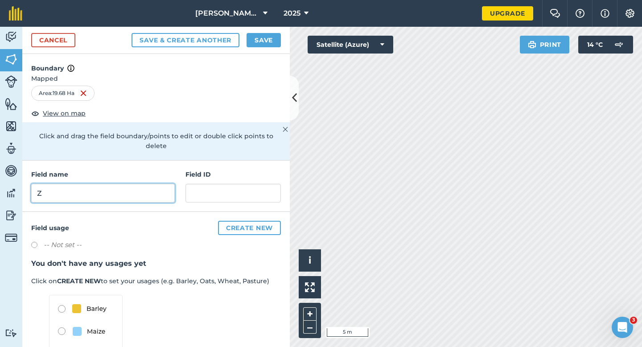
type input "Z"
click at [255, 37] on button "Save" at bounding box center [264, 40] width 34 height 14
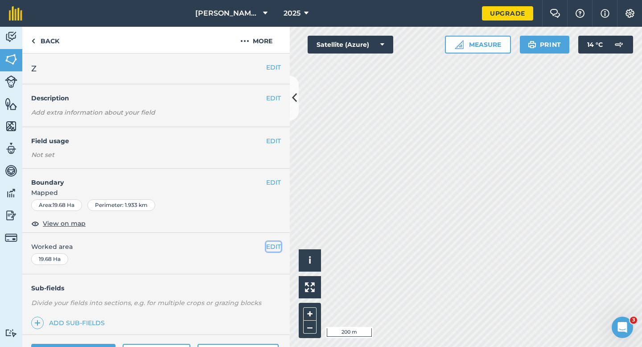
click at [272, 249] on button "EDIT" at bounding box center [273, 247] width 15 height 10
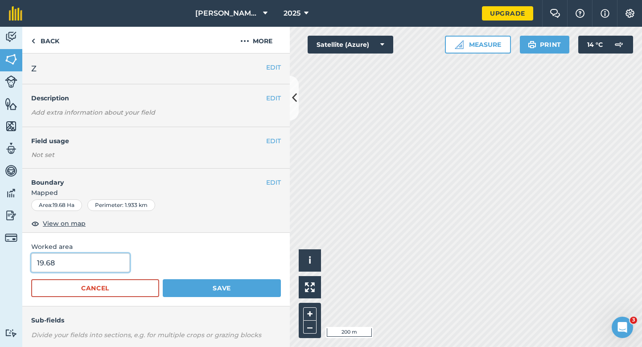
click at [94, 263] on input "19.68" at bounding box center [80, 262] width 99 height 19
type input "20"
click at [163, 279] on button "Save" at bounding box center [222, 288] width 118 height 18
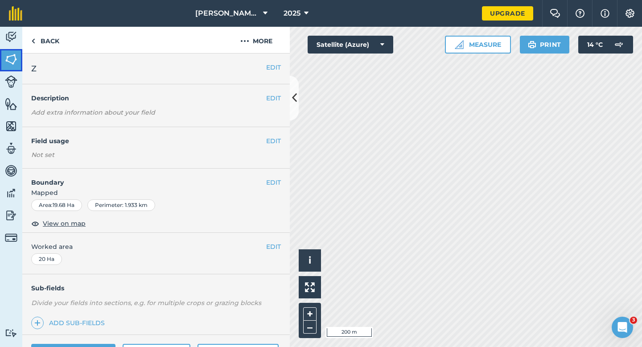
click at [17, 57] on img at bounding box center [11, 59] width 12 height 13
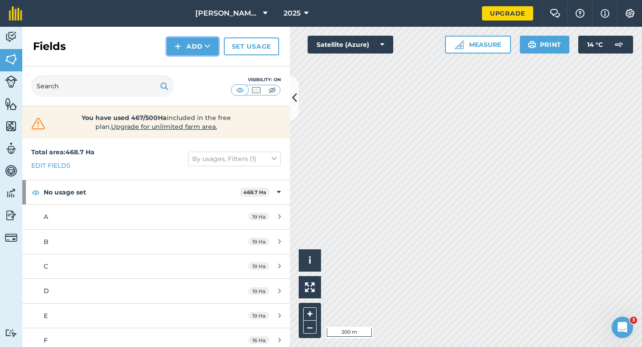
click at [196, 43] on button "Add" at bounding box center [193, 46] width 52 height 18
click at [198, 66] on link "Draw" at bounding box center [192, 67] width 49 height 20
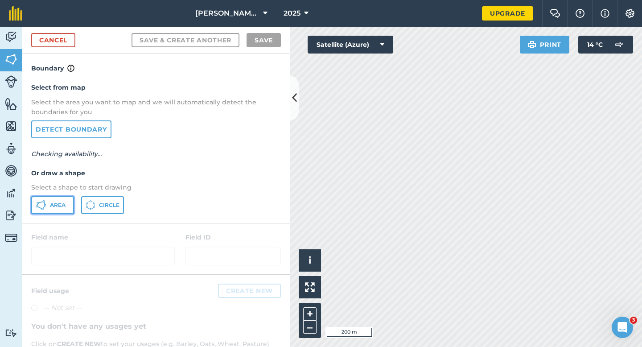
click at [64, 205] on span "Area" at bounding box center [58, 205] width 16 height 7
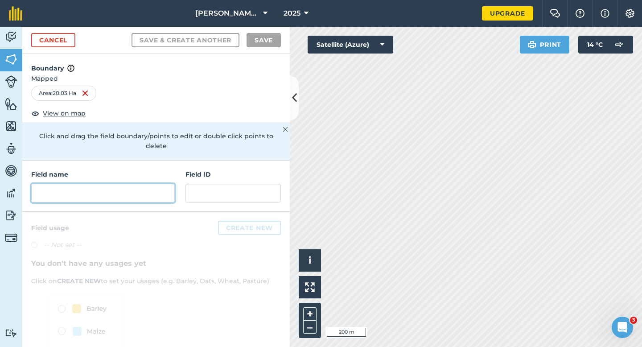
click at [87, 186] on input "text" at bounding box center [103, 193] width 144 height 19
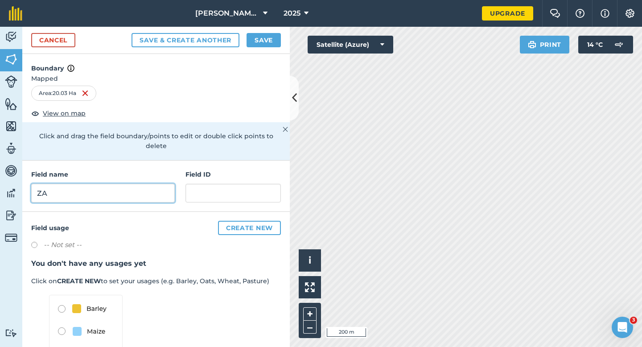
type input "ZA"
click at [260, 37] on button "Save" at bounding box center [264, 40] width 34 height 14
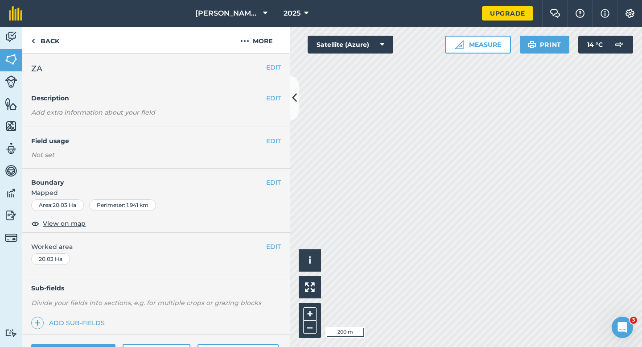
click at [264, 243] on span "Worked area" at bounding box center [156, 247] width 250 height 10
click at [279, 240] on div "EDIT Worked area 20.03 Ha" at bounding box center [156, 253] width 268 height 41
click at [274, 246] on button "EDIT" at bounding box center [273, 247] width 15 height 10
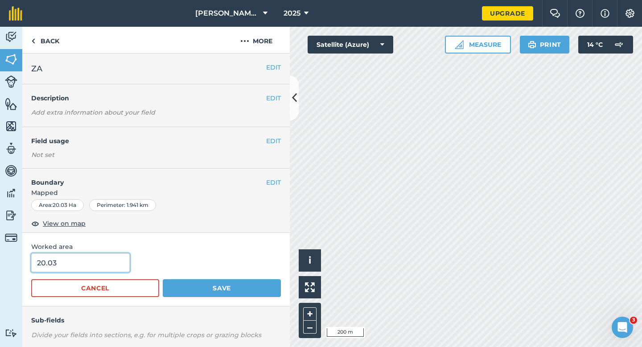
click at [89, 271] on input "20.03" at bounding box center [80, 262] width 99 height 19
type input "20"
click at [163, 279] on button "Save" at bounding box center [222, 288] width 118 height 18
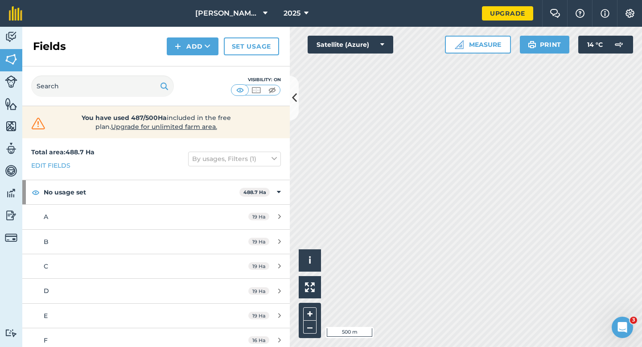
click at [200, 55] on div "Fields Add Set usage" at bounding box center [156, 47] width 268 height 40
click at [200, 49] on button "Add" at bounding box center [193, 46] width 52 height 18
click at [201, 62] on link "Draw" at bounding box center [192, 67] width 49 height 20
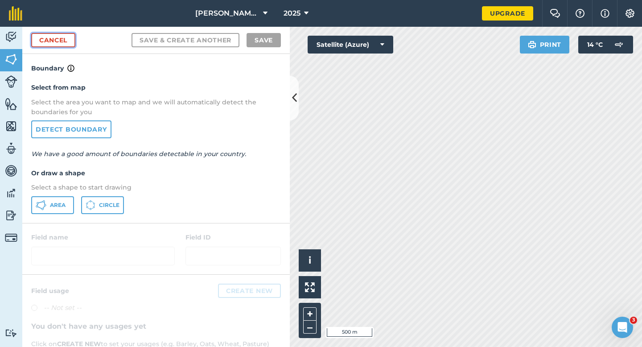
click at [60, 33] on link "Cancel" at bounding box center [53, 40] width 44 height 14
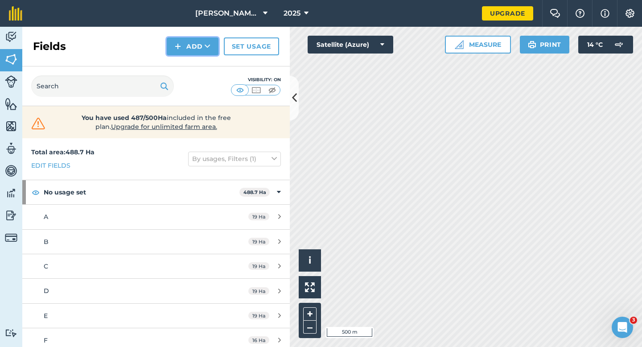
click at [217, 54] on button "Add" at bounding box center [193, 46] width 52 height 18
click at [476, 46] on button "Measure" at bounding box center [478, 45] width 66 height 18
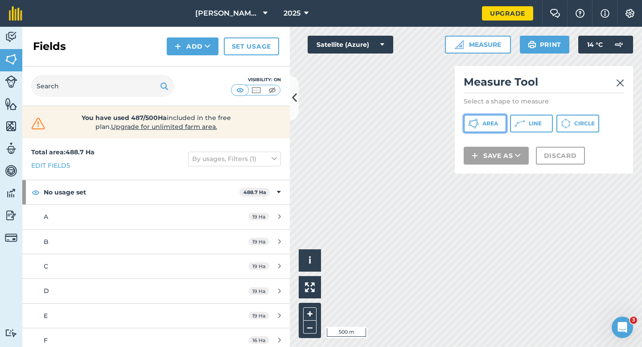
click at [483, 117] on button "Area" at bounding box center [485, 124] width 43 height 18
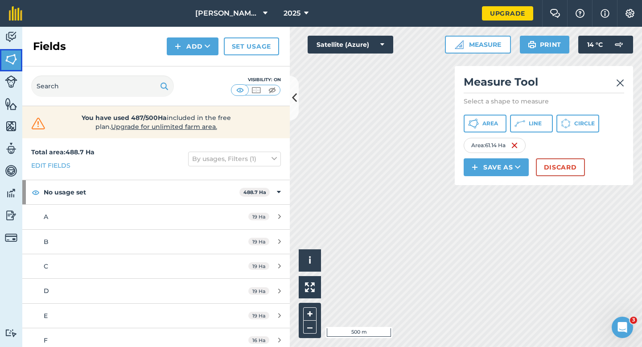
click at [9, 59] on img at bounding box center [11, 59] width 12 height 13
click at [562, 167] on button "Discard" at bounding box center [560, 167] width 49 height 18
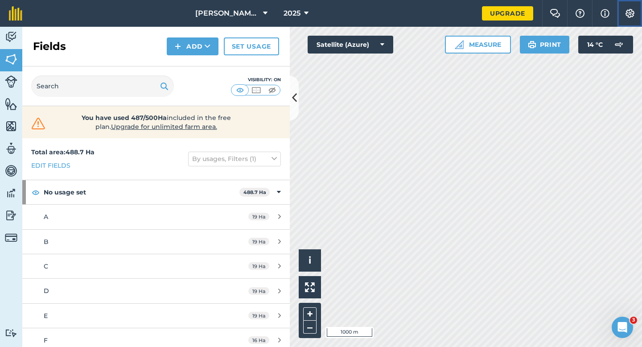
click at [629, 19] on button "Settings" at bounding box center [629, 13] width 25 height 27
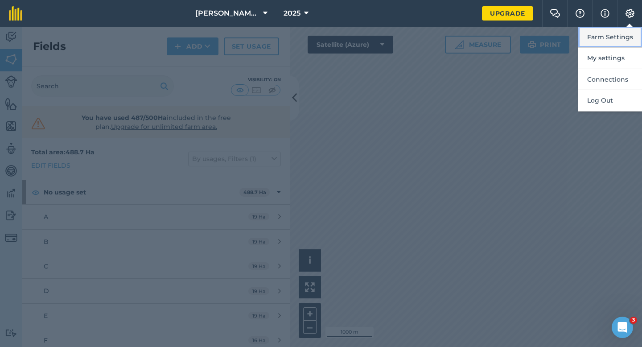
click at [628, 32] on button "Farm Settings" at bounding box center [610, 37] width 64 height 21
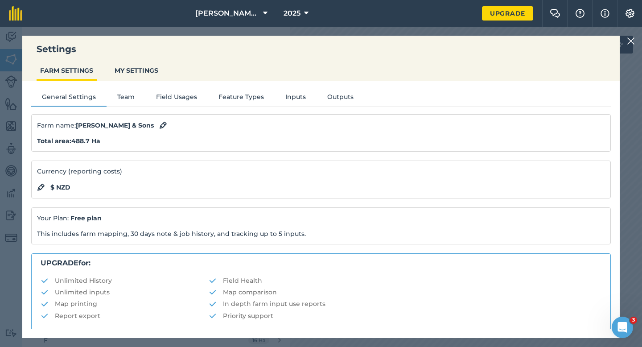
scroll to position [171, 0]
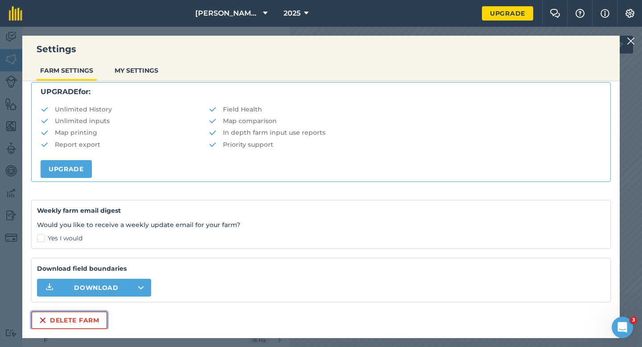
click at [89, 323] on button "Delete farm" at bounding box center [69, 320] width 76 height 18
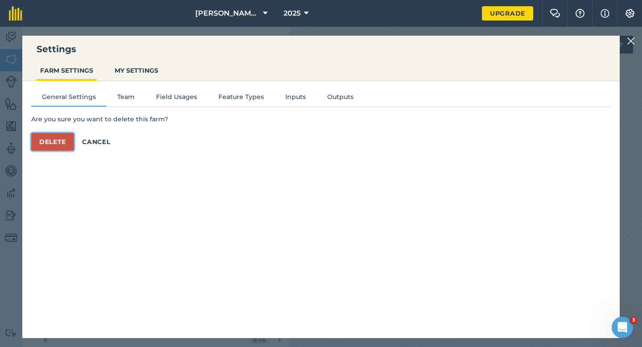
click at [69, 145] on button "Delete" at bounding box center [52, 142] width 43 height 18
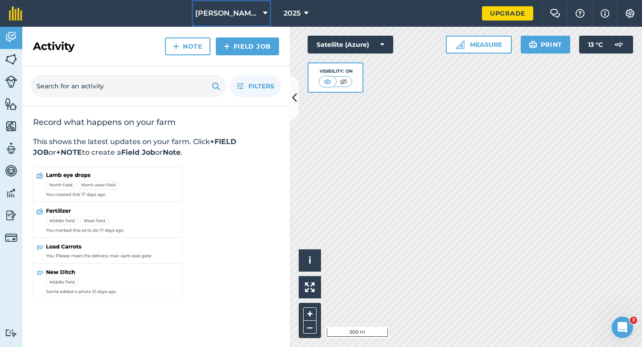
click at [248, 18] on span "Casey & Sons Farming" at bounding box center [227, 13] width 64 height 11
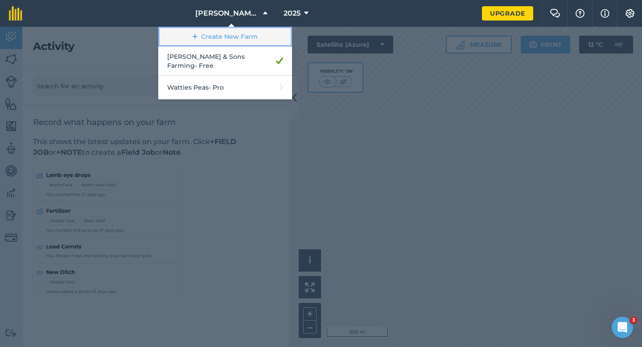
click at [248, 41] on link "Create New Farm" at bounding box center [225, 37] width 134 height 20
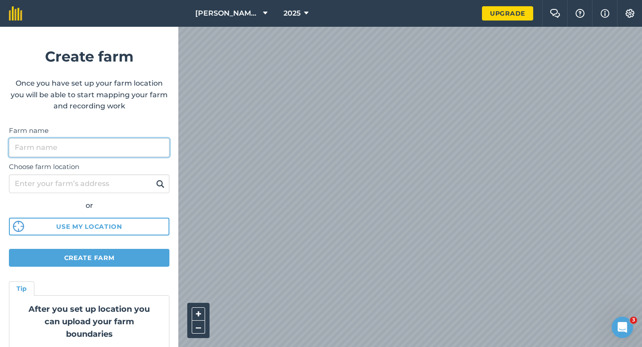
click at [132, 147] on input "Farm name" at bounding box center [89, 147] width 161 height 19
type input "[PERSON_NAME] & Sons"
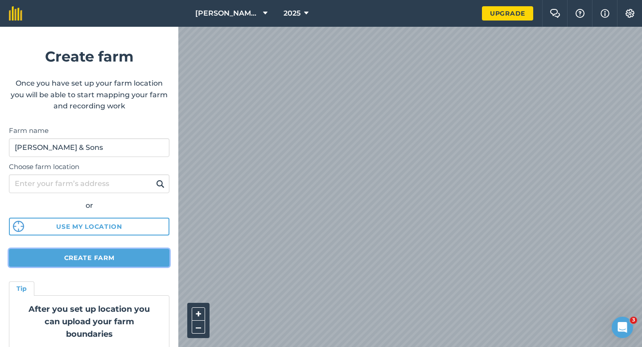
click at [118, 249] on button "Create farm" at bounding box center [89, 258] width 161 height 18
